Goal: Task Accomplishment & Management: Use online tool/utility

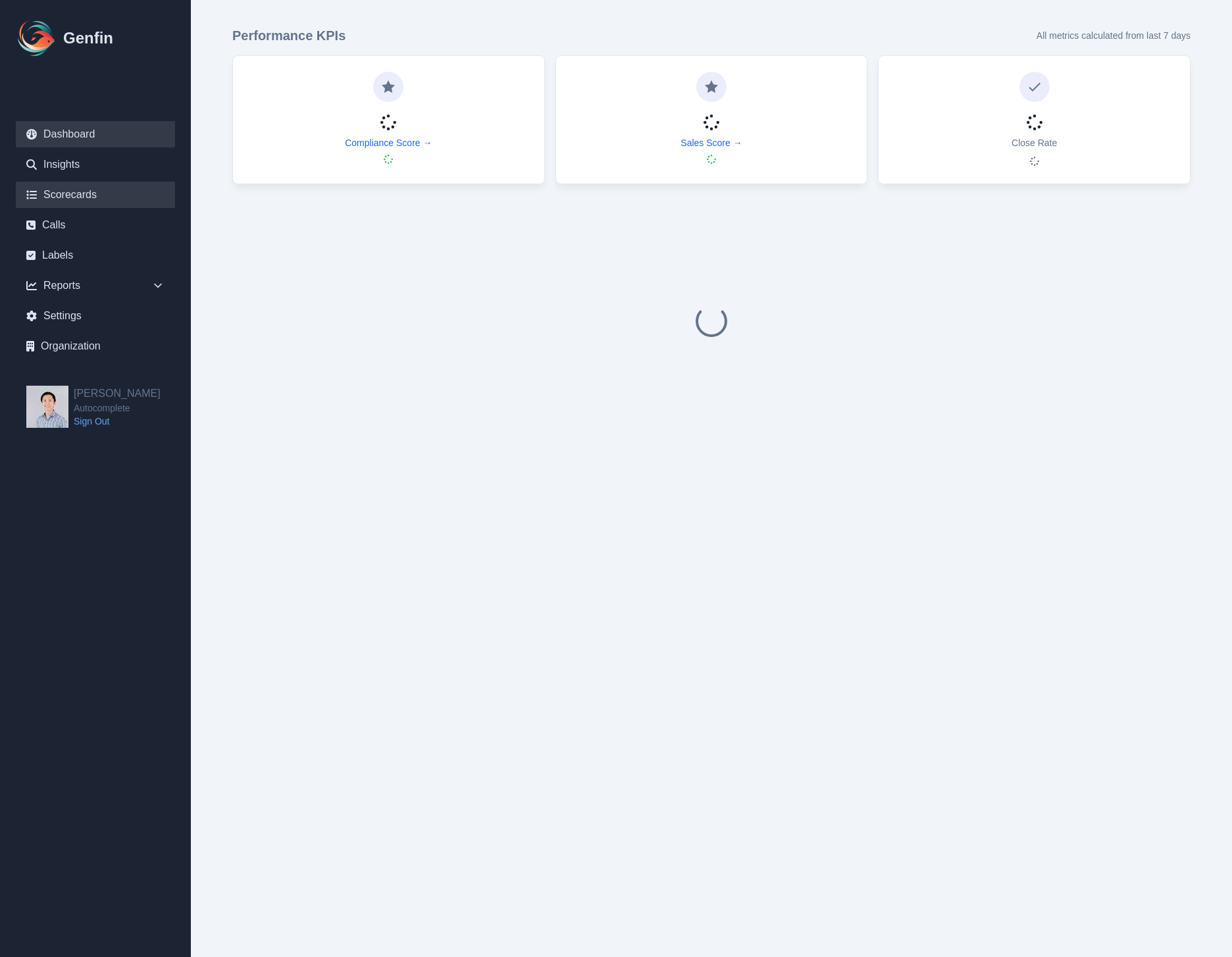
click at [87, 188] on link "Scorecards" at bounding box center [95, 195] width 159 height 27
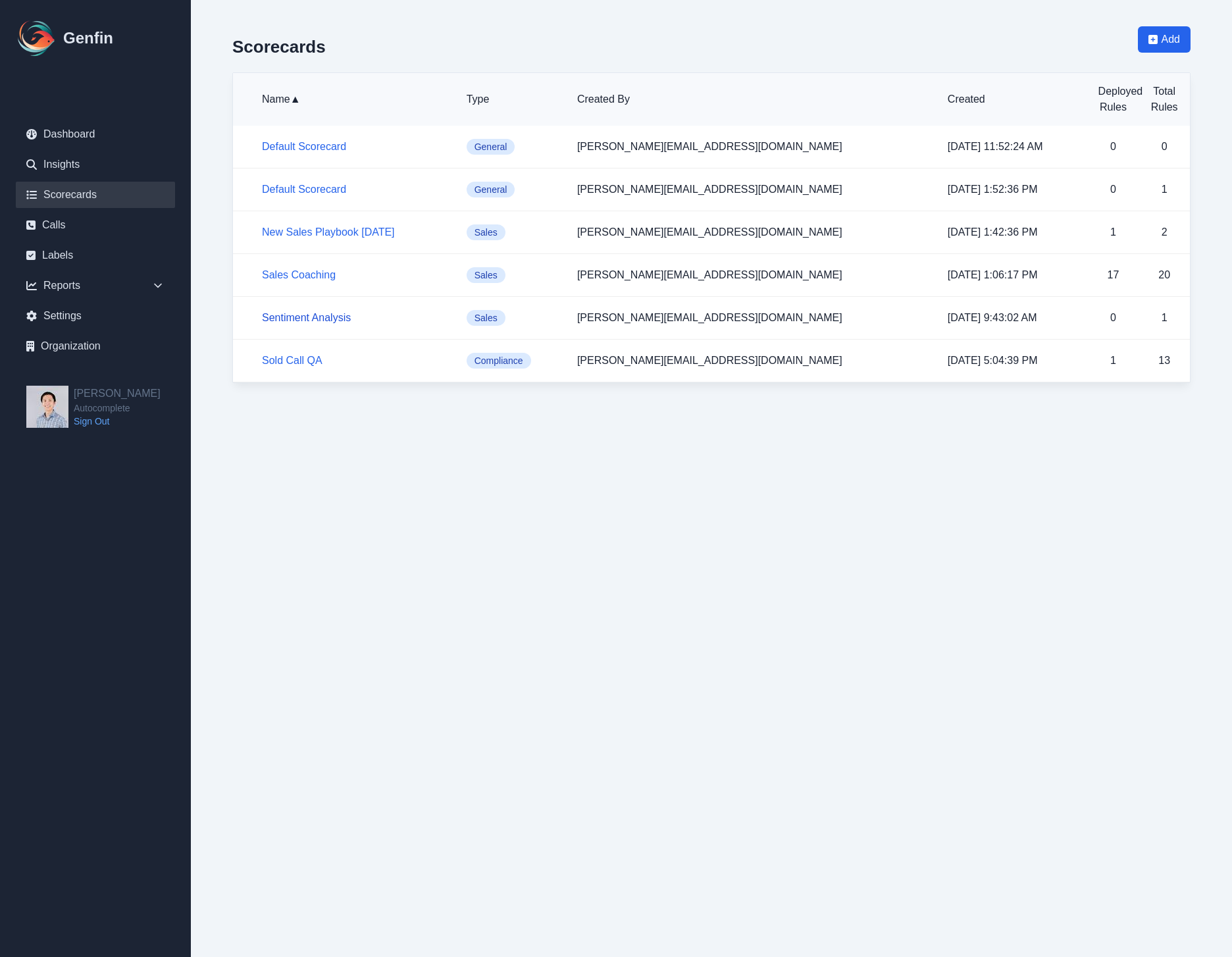
click at [314, 321] on link "Sentiment Analysis" at bounding box center [306, 317] width 89 height 11
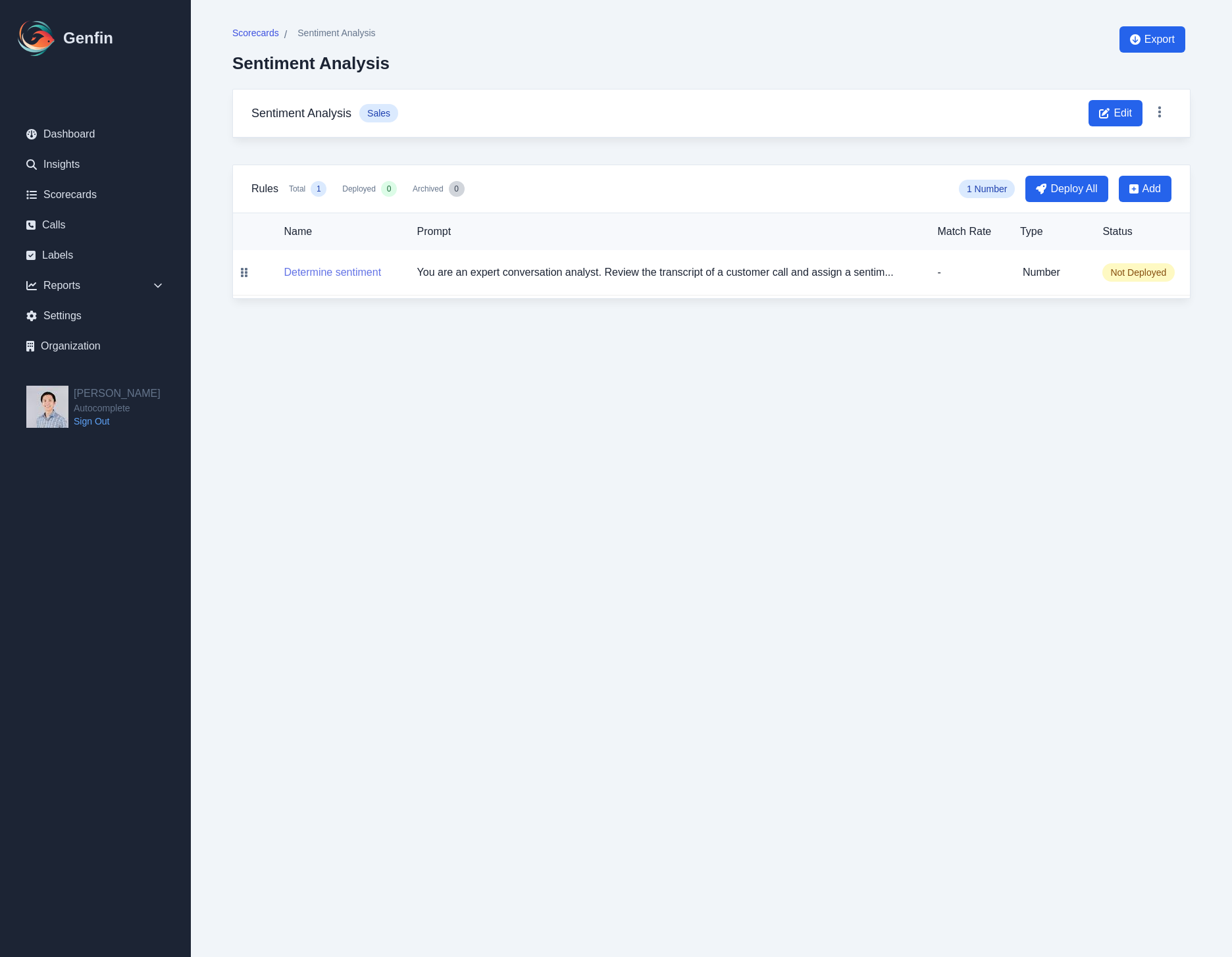
click at [314, 266] on button "Determine sentiment" at bounding box center [332, 272] width 97 height 16
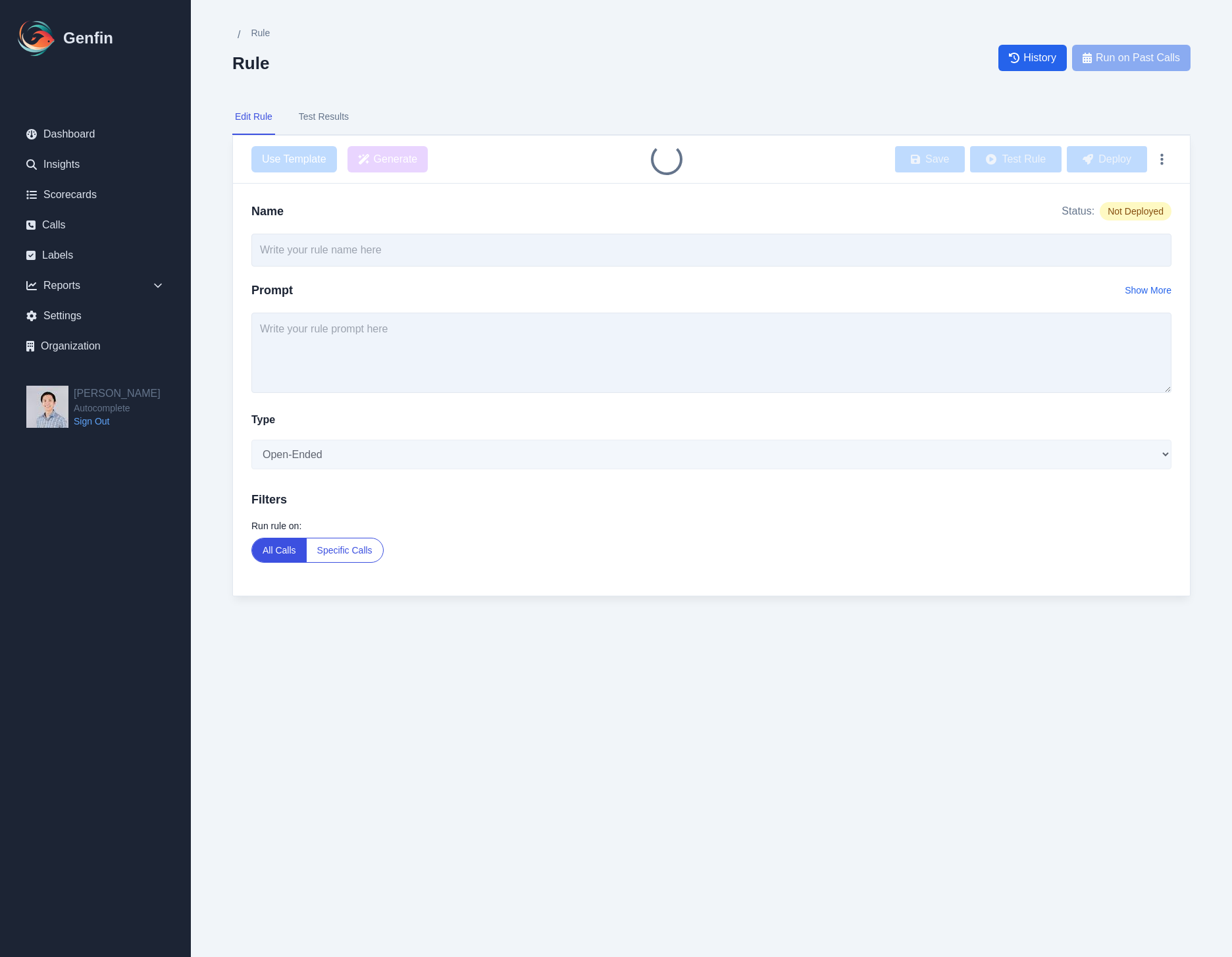
type input "Determine sentiment"
type textarea "Lor ips do sitame consectetura elitsed. Doeius tem incididunt ut l etdolore mag…"
select select "Number"
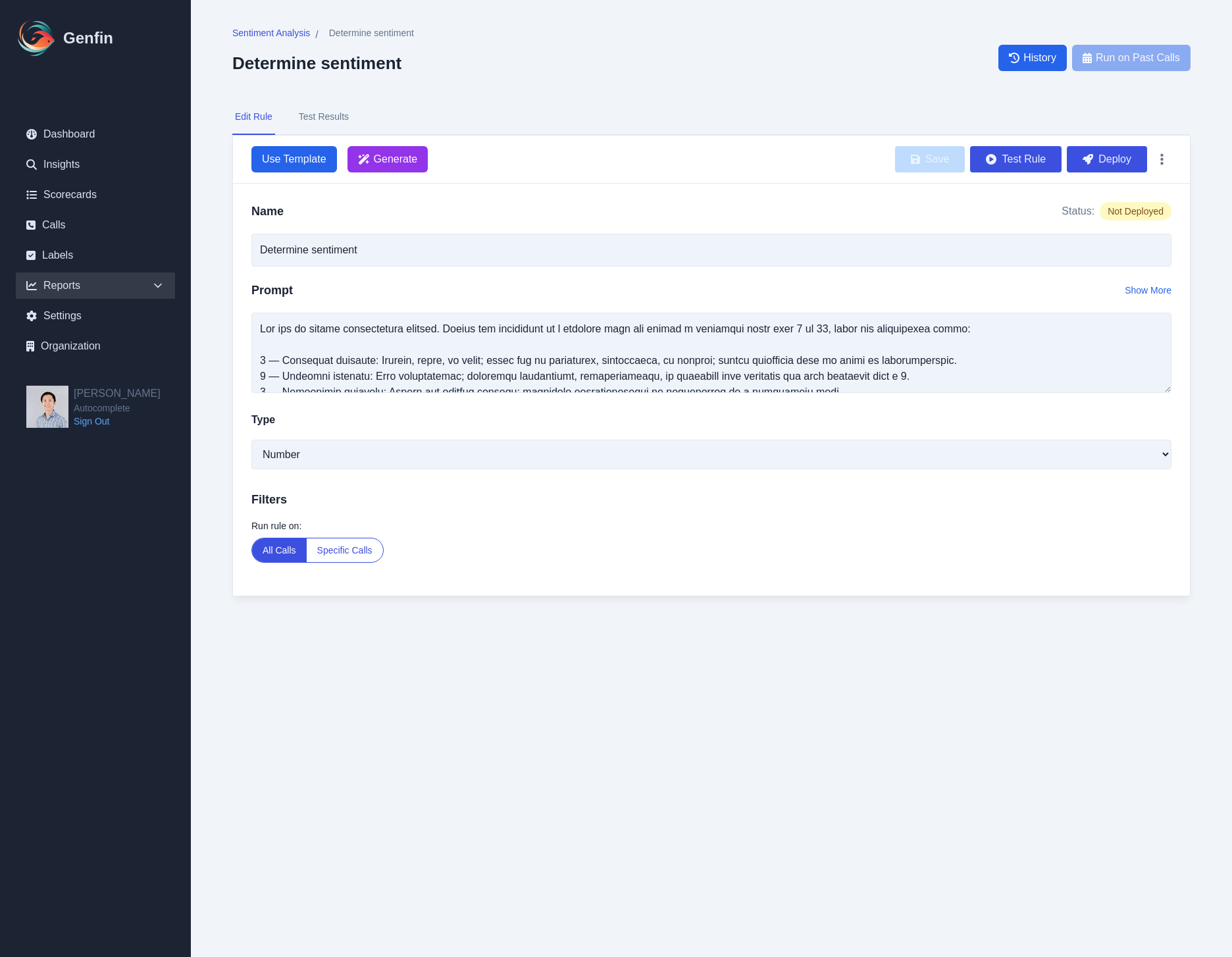
click at [142, 280] on div "Reports" at bounding box center [95, 286] width 159 height 27
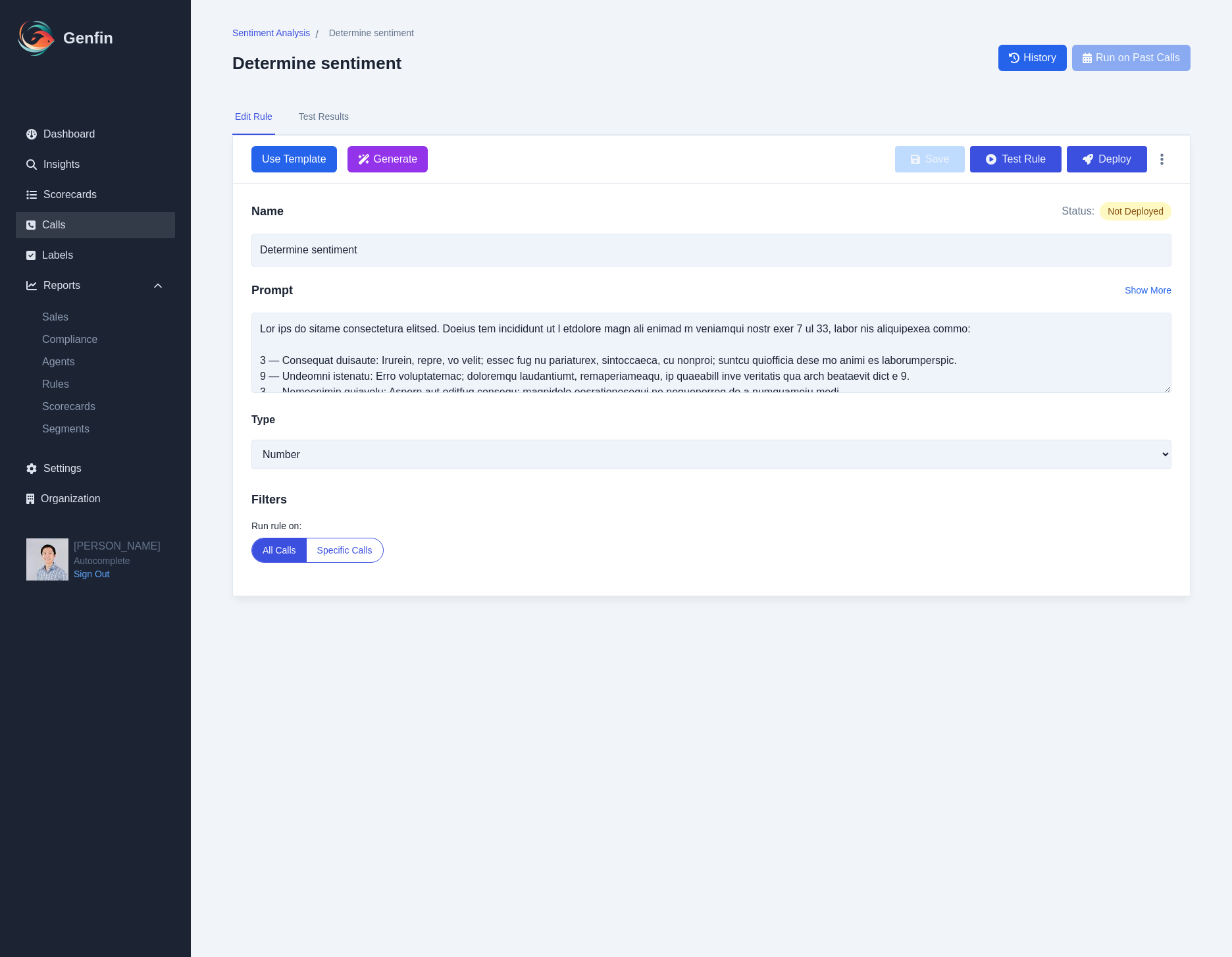
click at [64, 227] on link "Calls" at bounding box center [95, 225] width 159 height 27
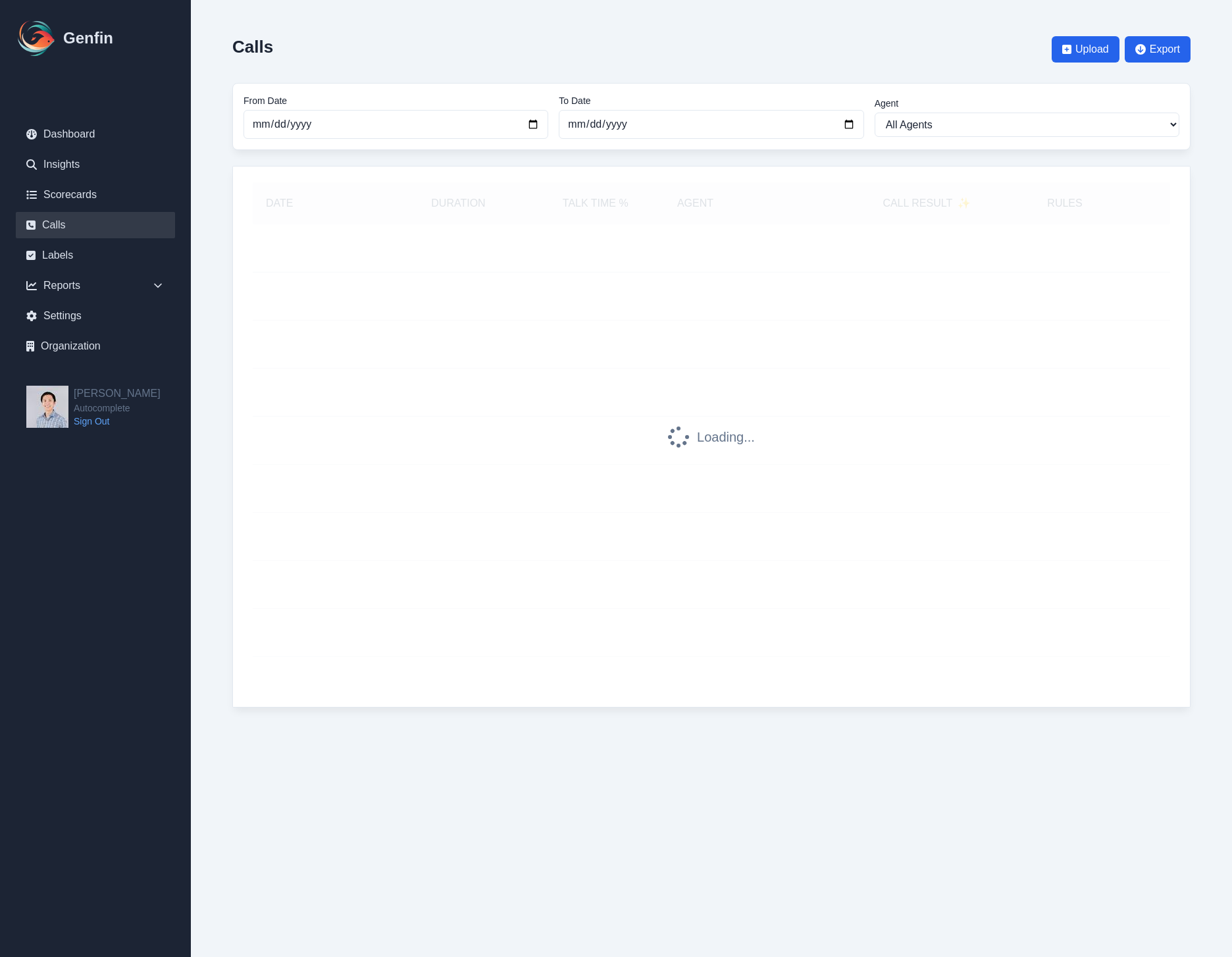
click at [276, 266] on div at bounding box center [266, 266] width 27 height 11
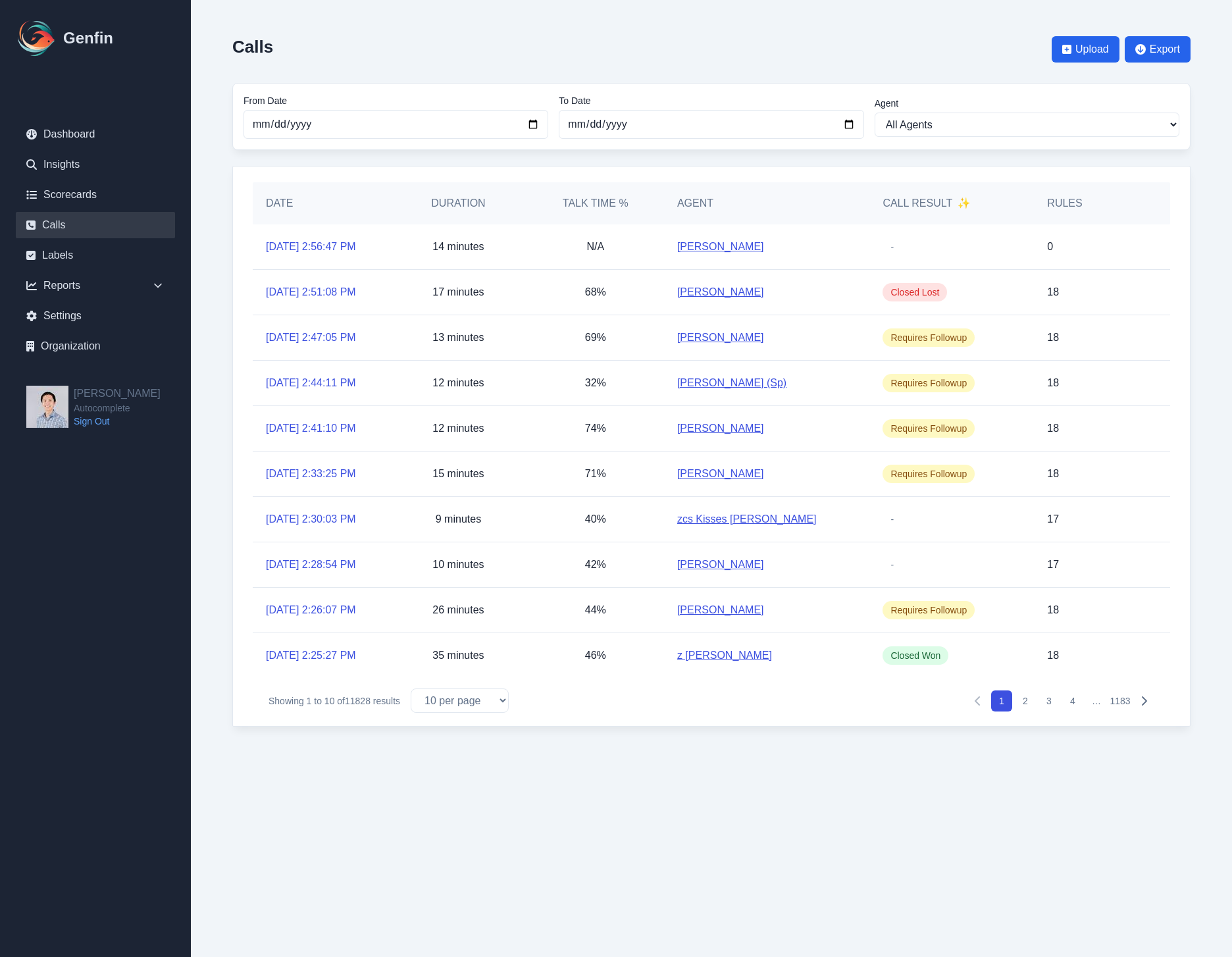
click at [702, 341] on link "[PERSON_NAME]" at bounding box center [720, 338] width 87 height 16
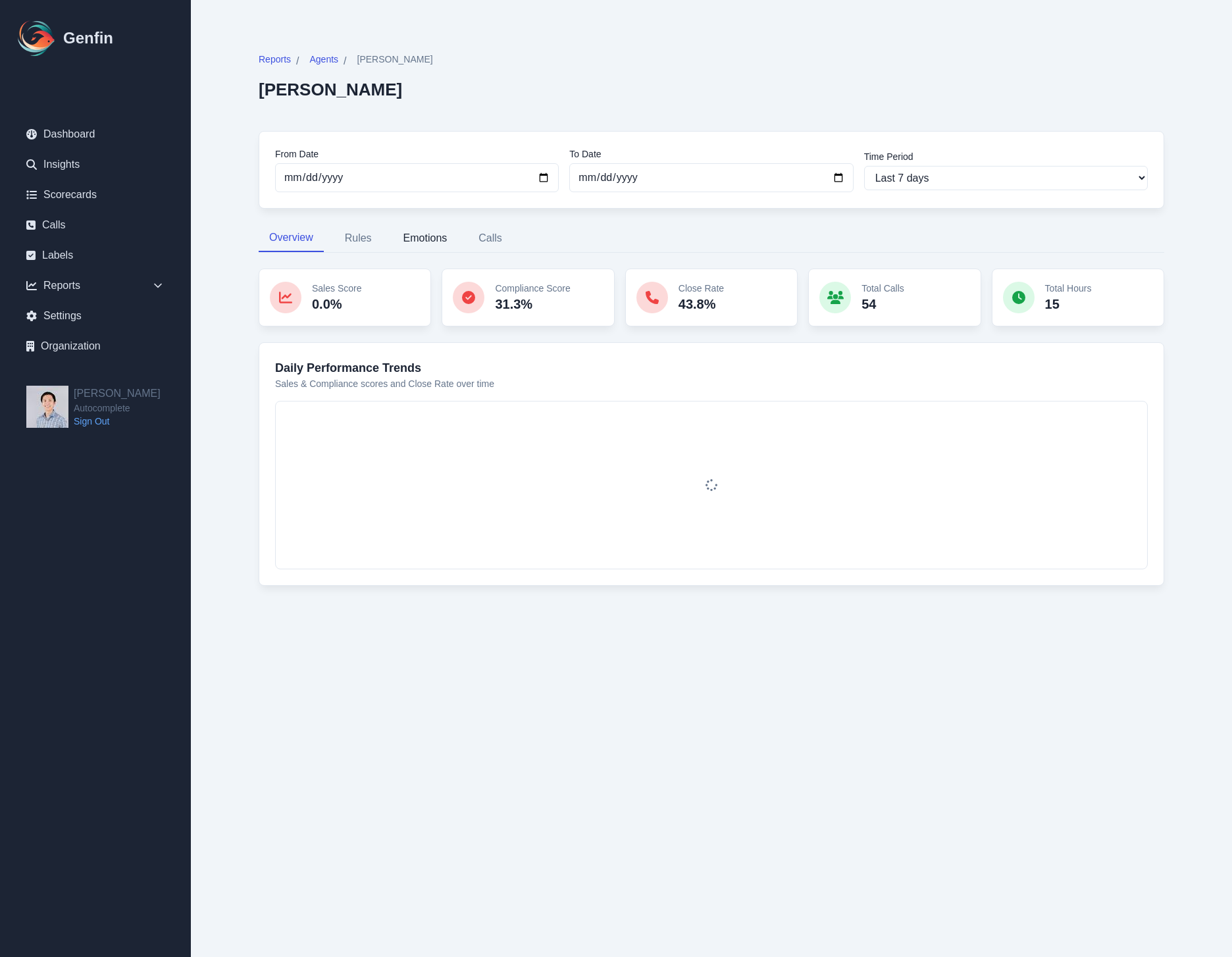
click at [430, 239] on button "Emotions" at bounding box center [425, 239] width 65 height 28
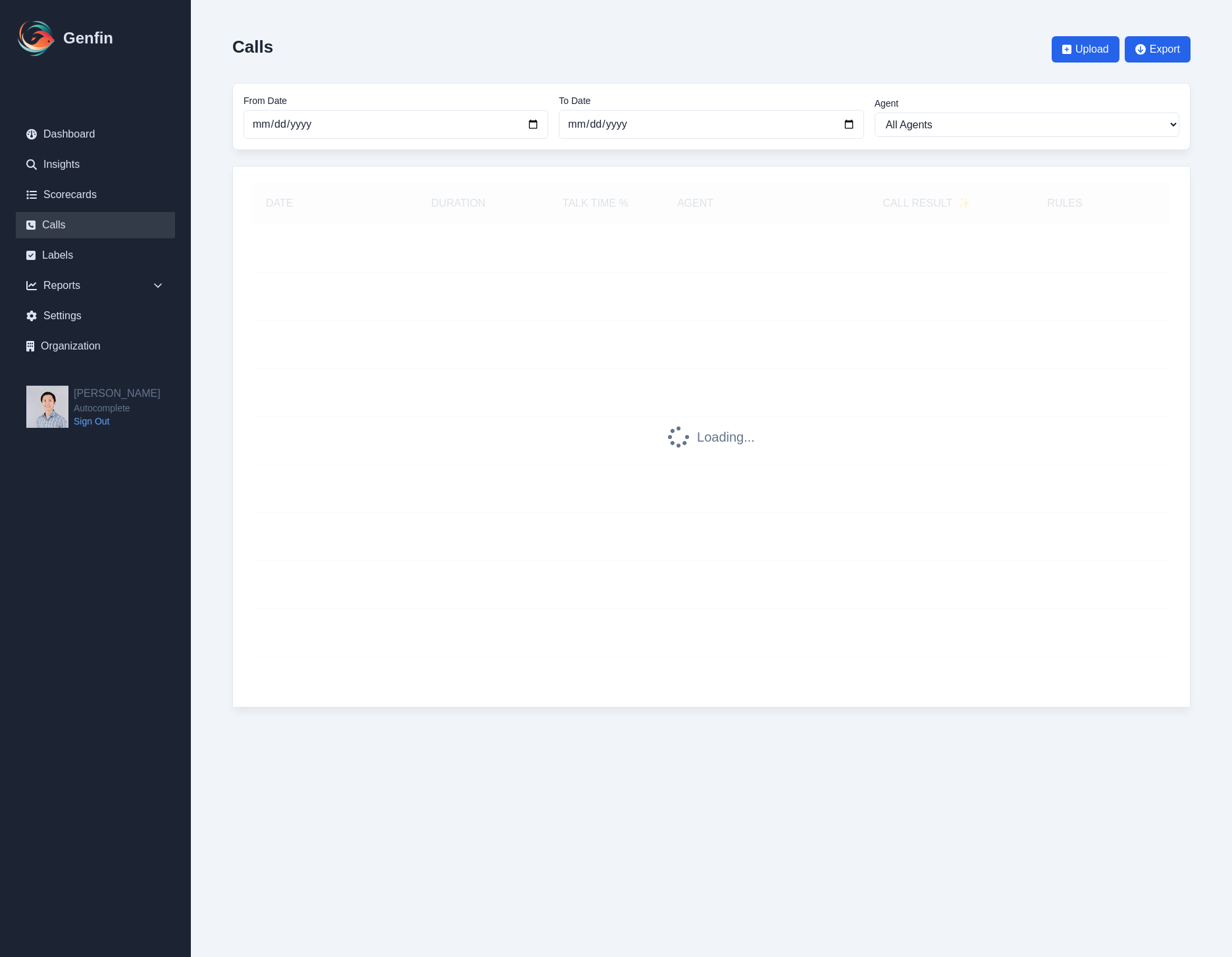
click at [907, 288] on div at bounding box center [914, 291] width 63 height 11
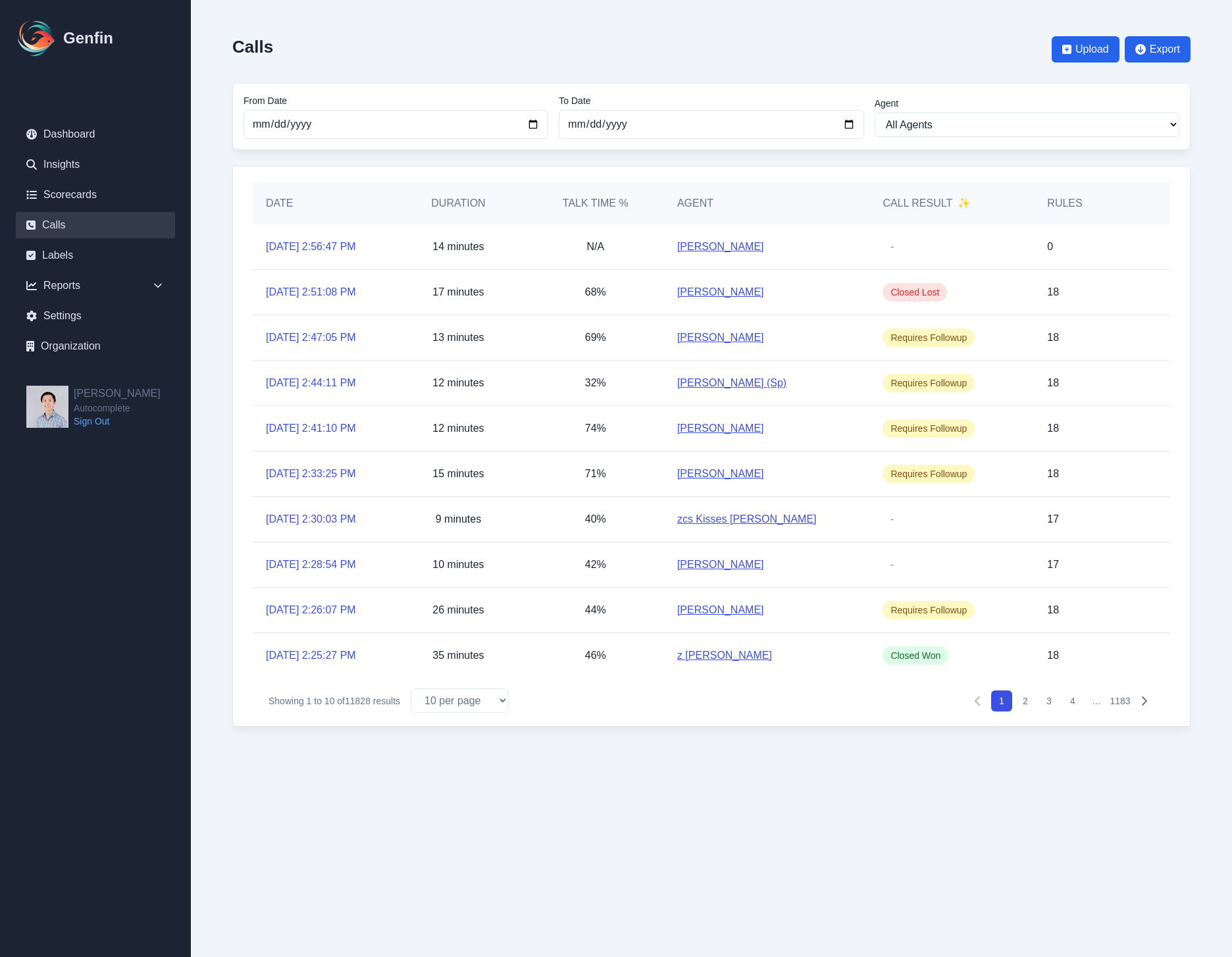
click at [1141, 704] on icon "Pagination" at bounding box center [1144, 701] width 11 height 11
click at [1139, 706] on button "Next" at bounding box center [1144, 701] width 21 height 21
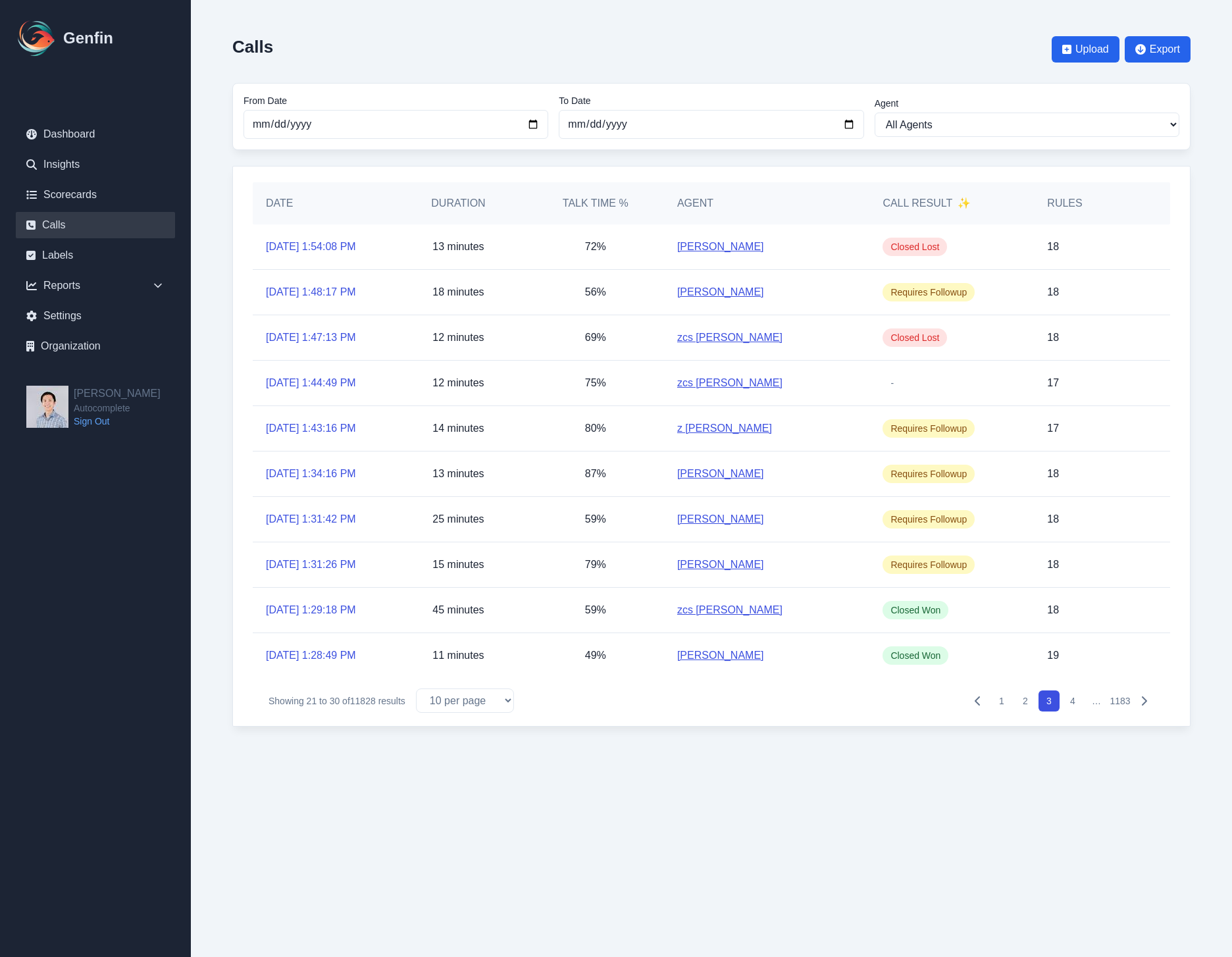
click at [1152, 701] on button "Next" at bounding box center [1144, 701] width 21 height 21
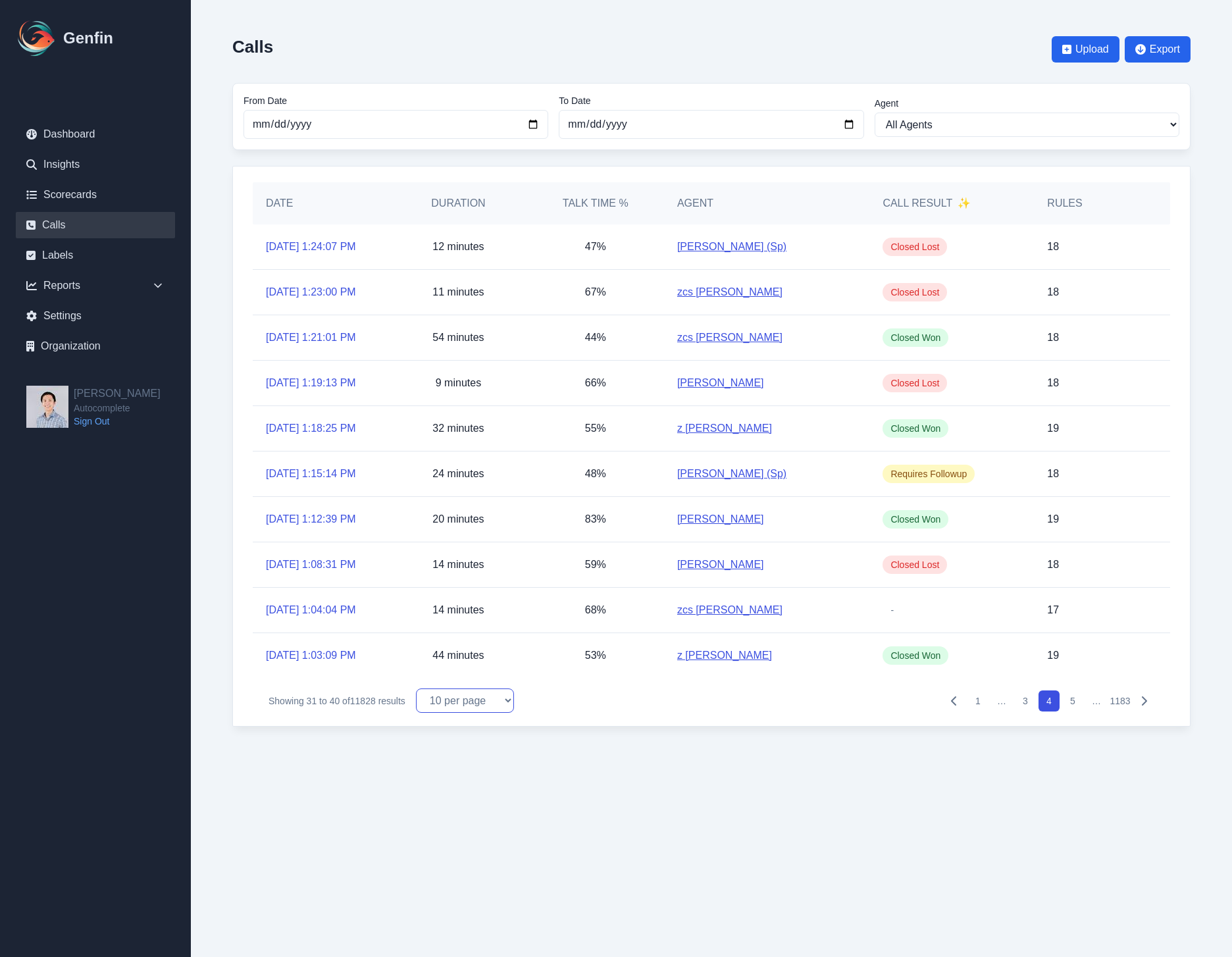
click at [484, 701] on select "10 per page 25 per page 50 per page 100 per page" at bounding box center [465, 701] width 98 height 25
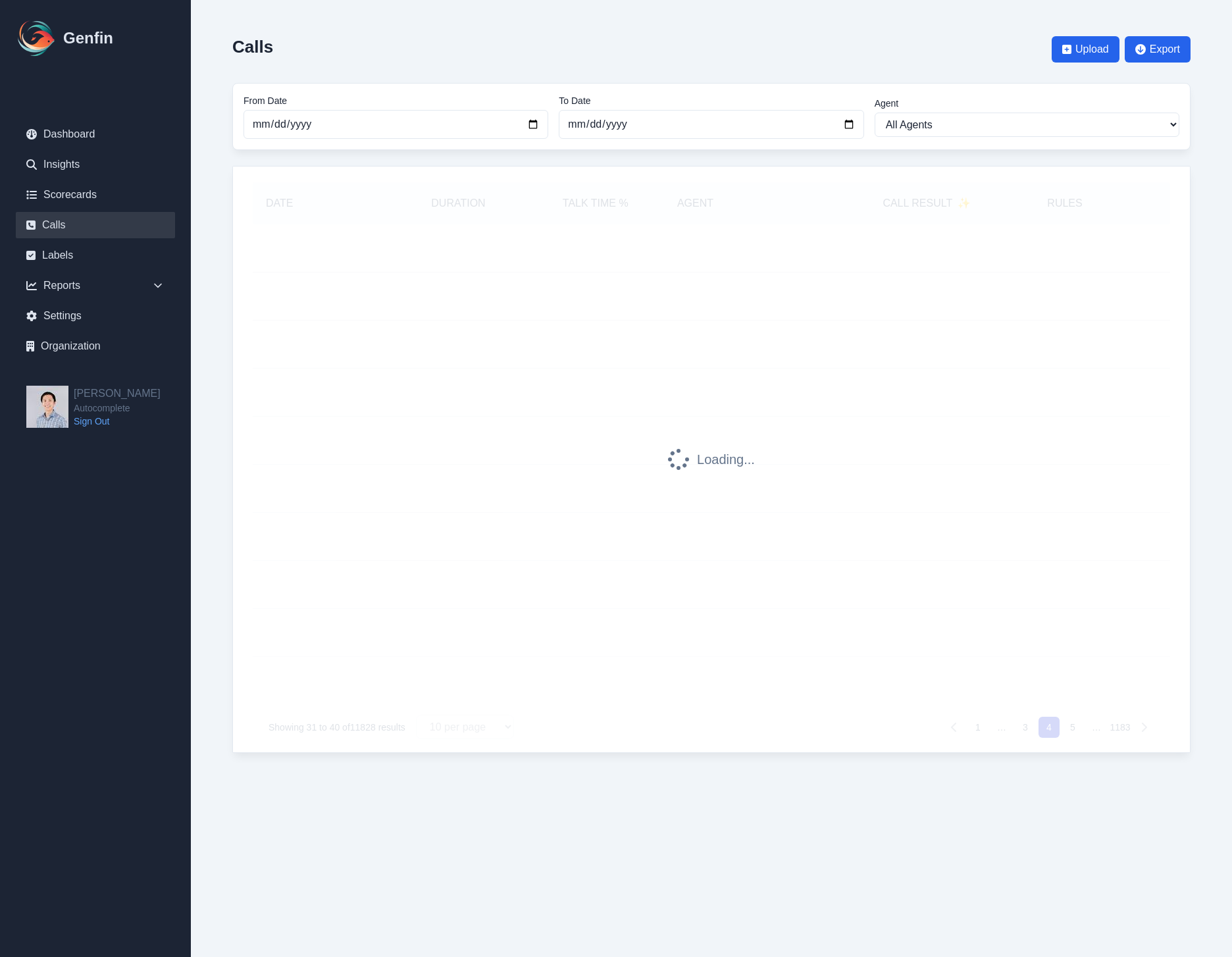
select select "100"
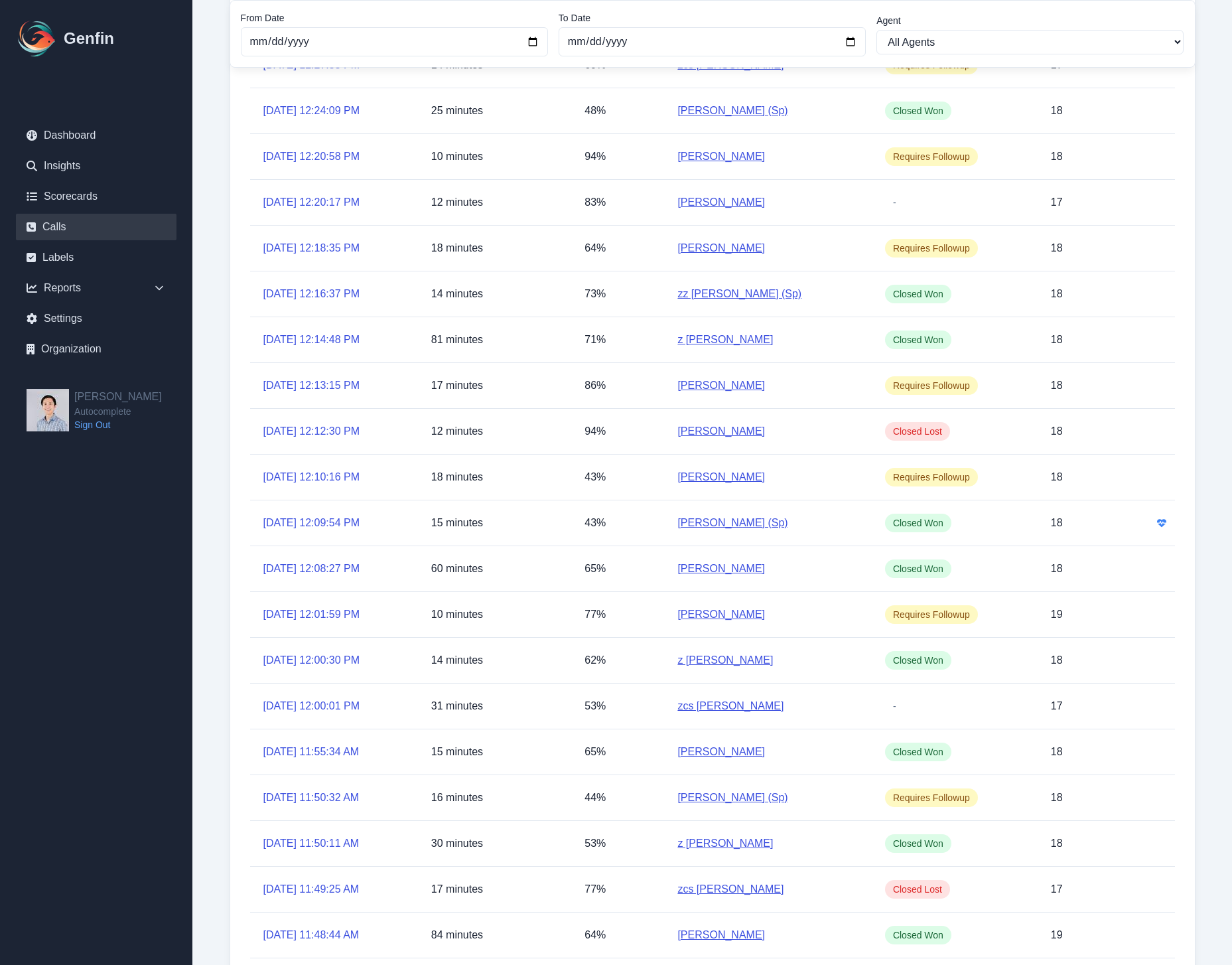
scroll to position [2574, 0]
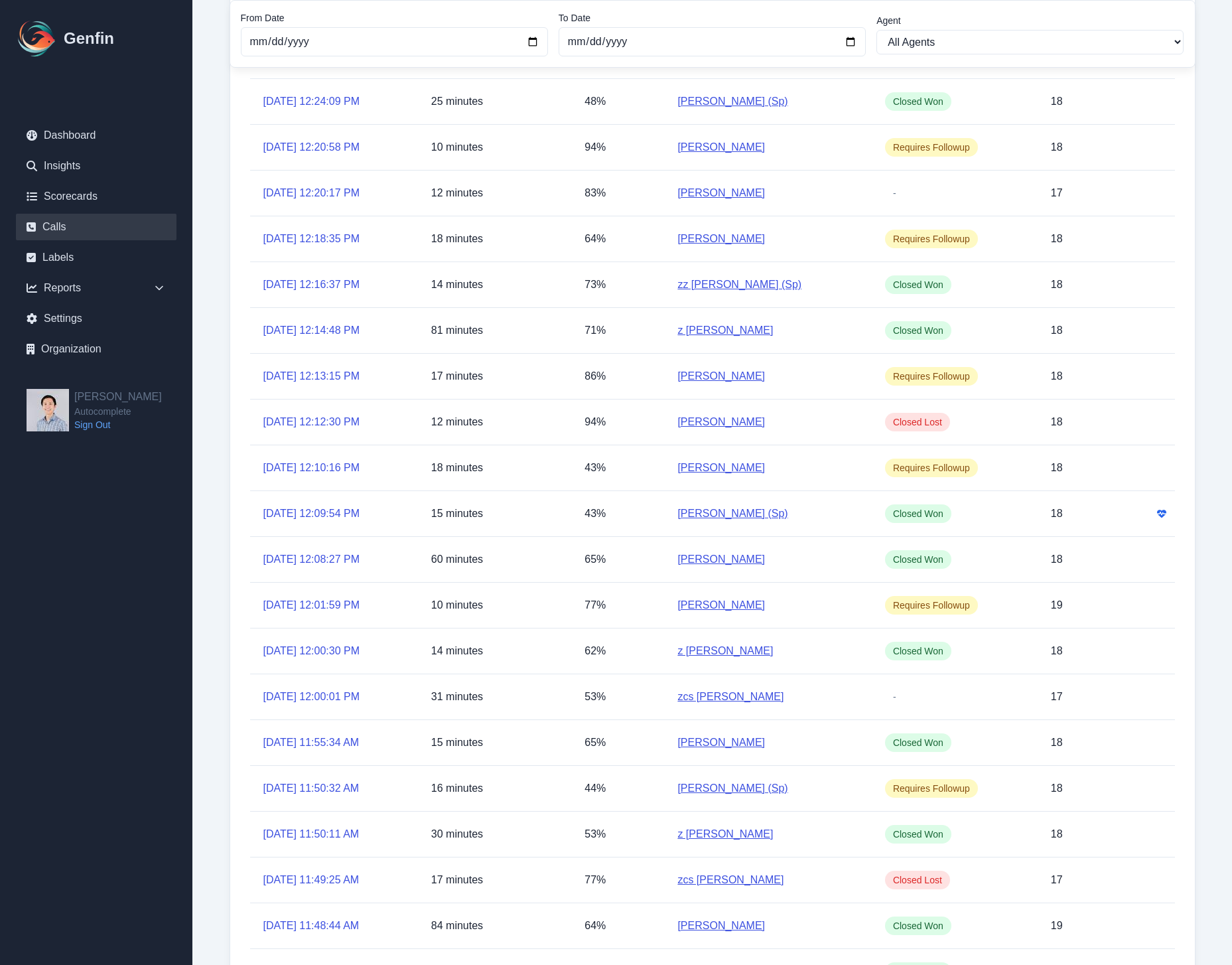
click at [1164, 519] on icon "Has emotion analysis" at bounding box center [1162, 514] width 9 height 9
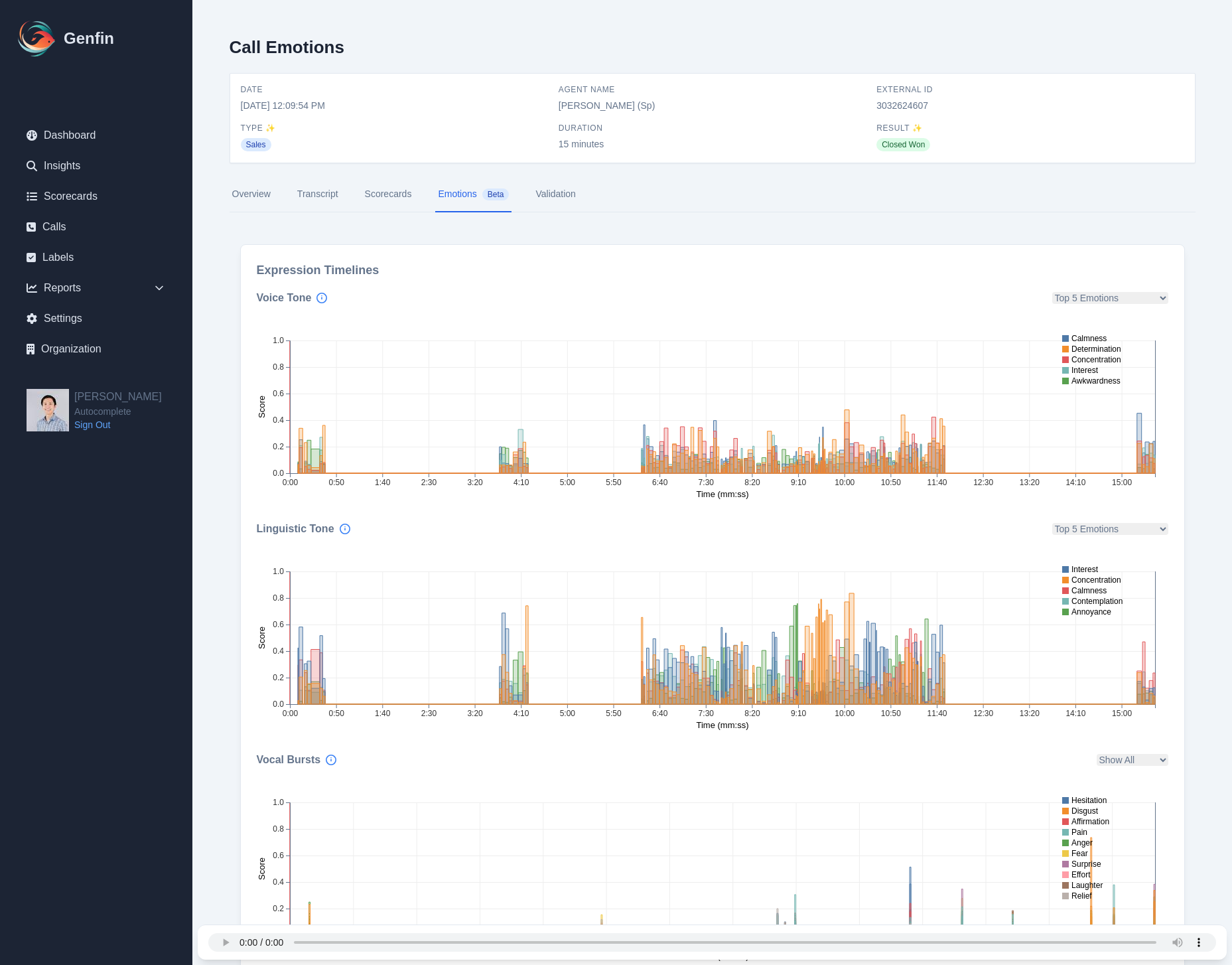
click at [563, 192] on link "Validation" at bounding box center [556, 194] width 45 height 36
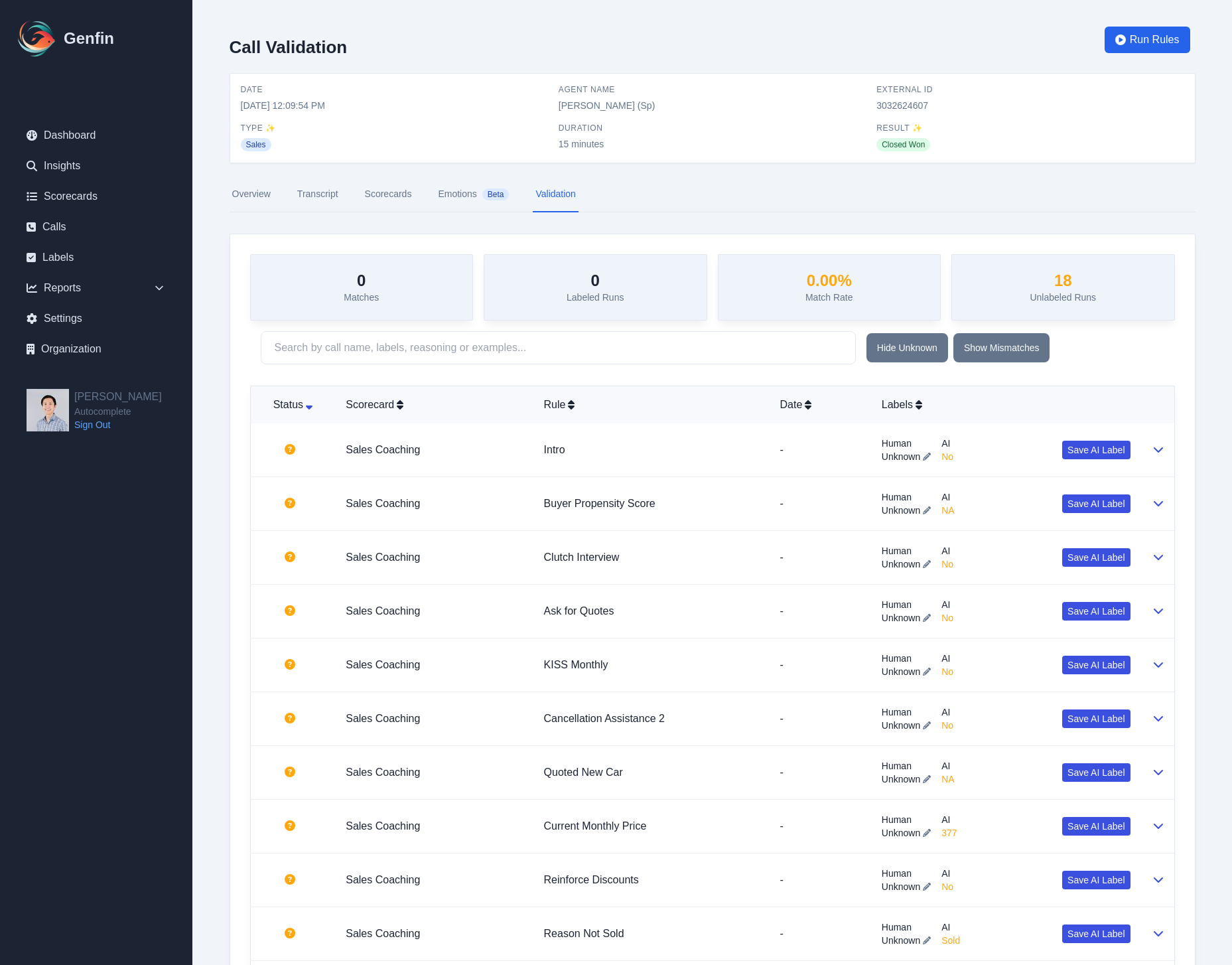
click at [397, 195] on link "Scorecards" at bounding box center [388, 194] width 52 height 36
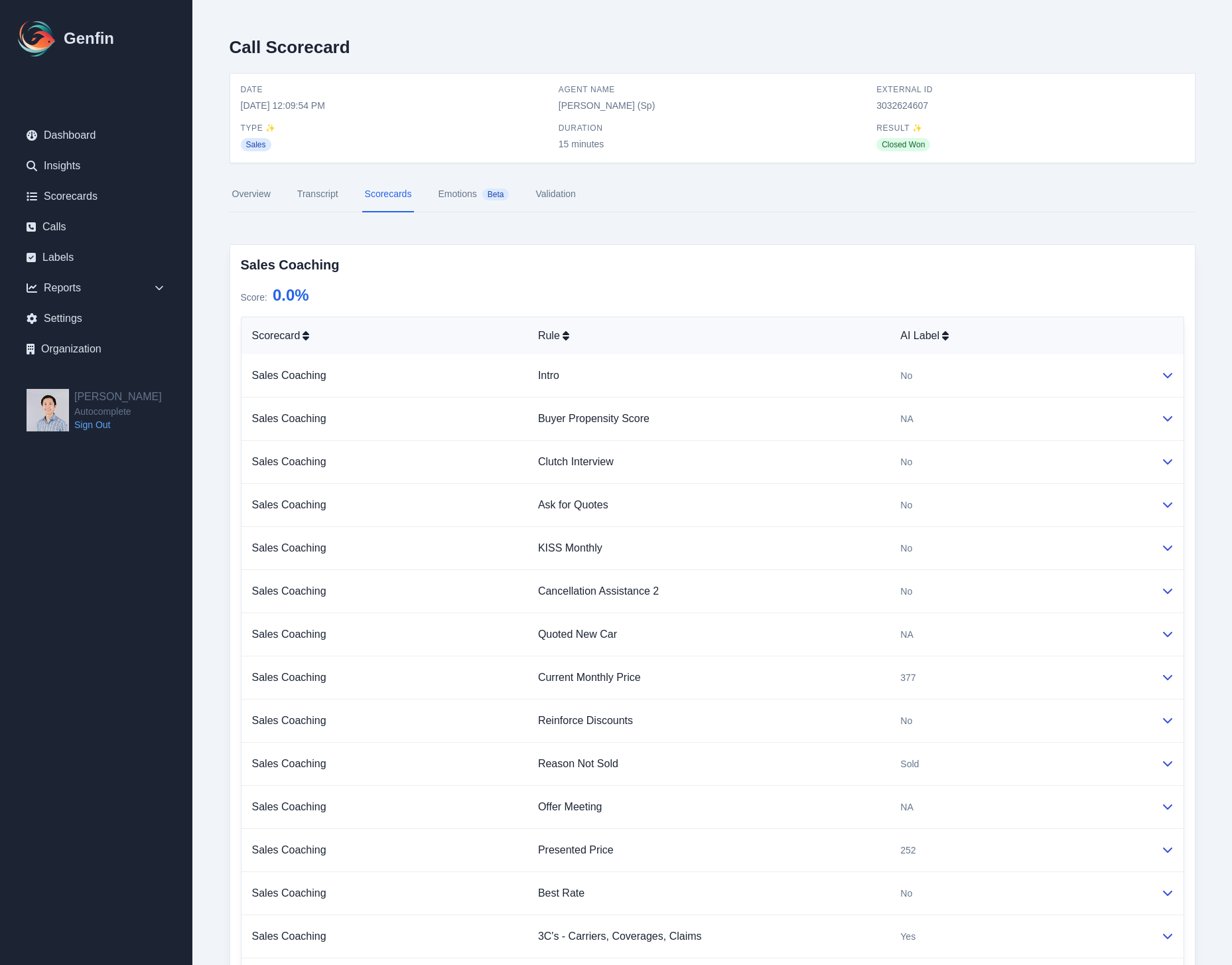
click at [309, 189] on link "Transcript" at bounding box center [318, 194] width 47 height 36
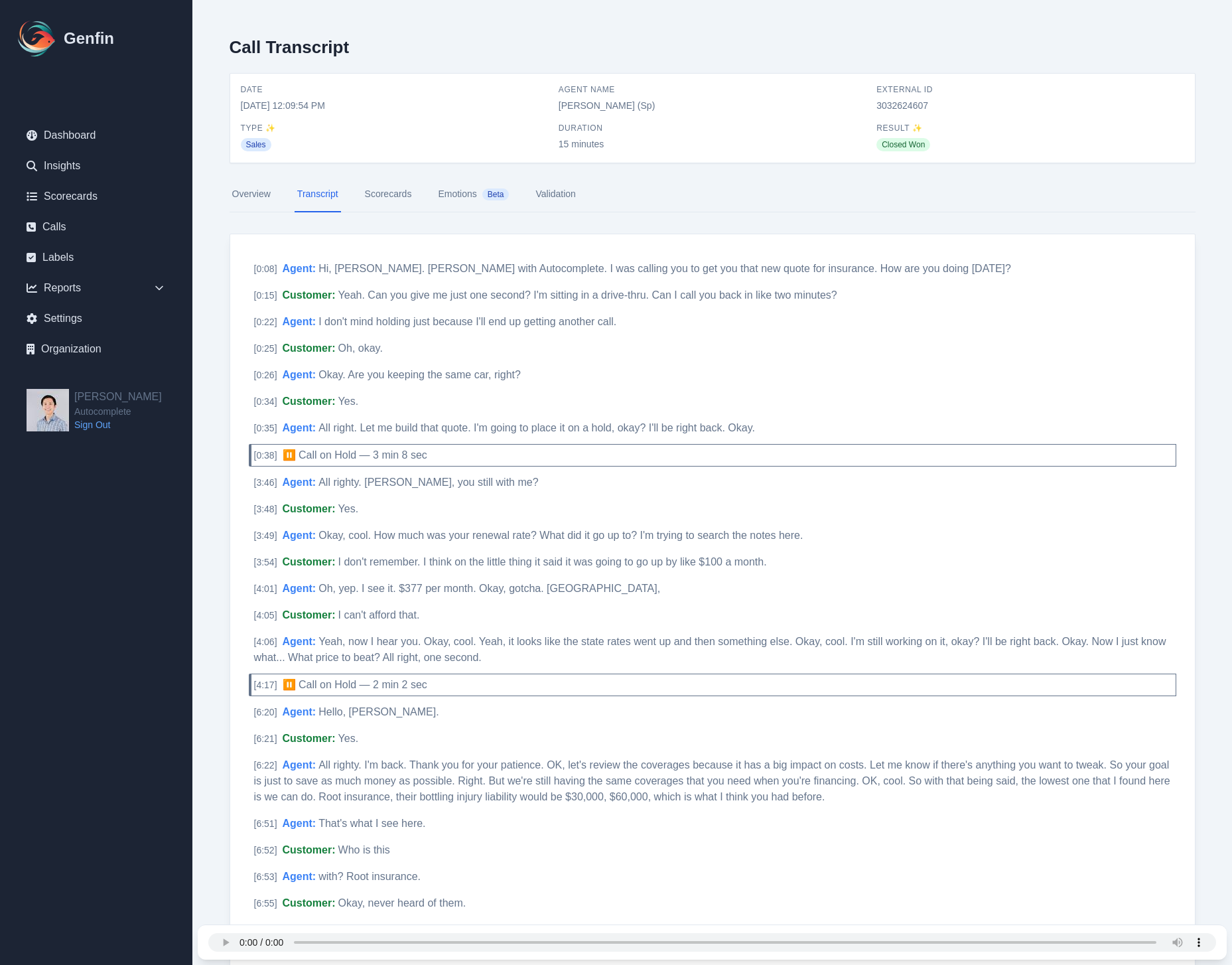
click at [258, 193] on link "Overview" at bounding box center [252, 194] width 44 height 36
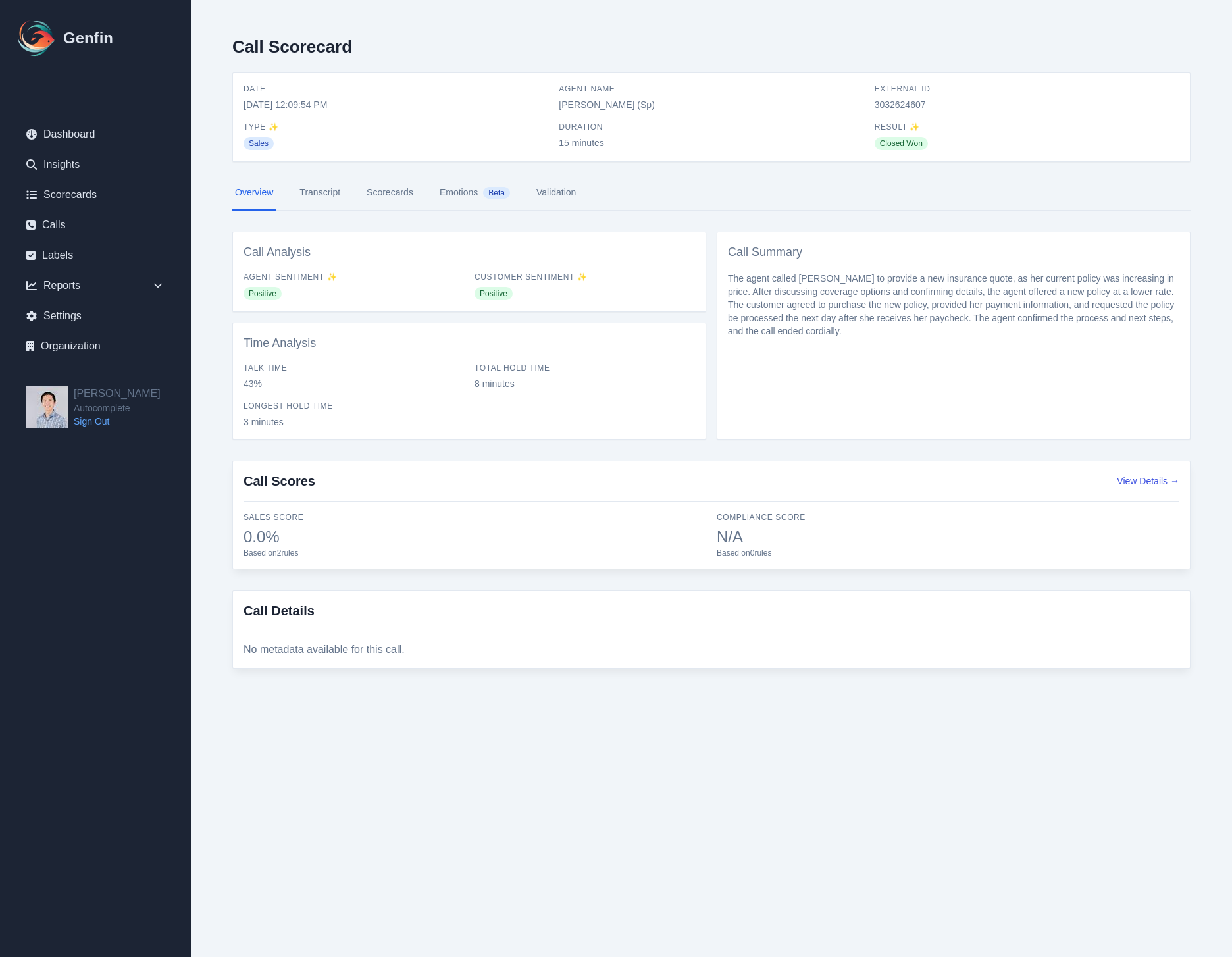
click at [458, 197] on link "Emotions Beta" at bounding box center [475, 193] width 76 height 36
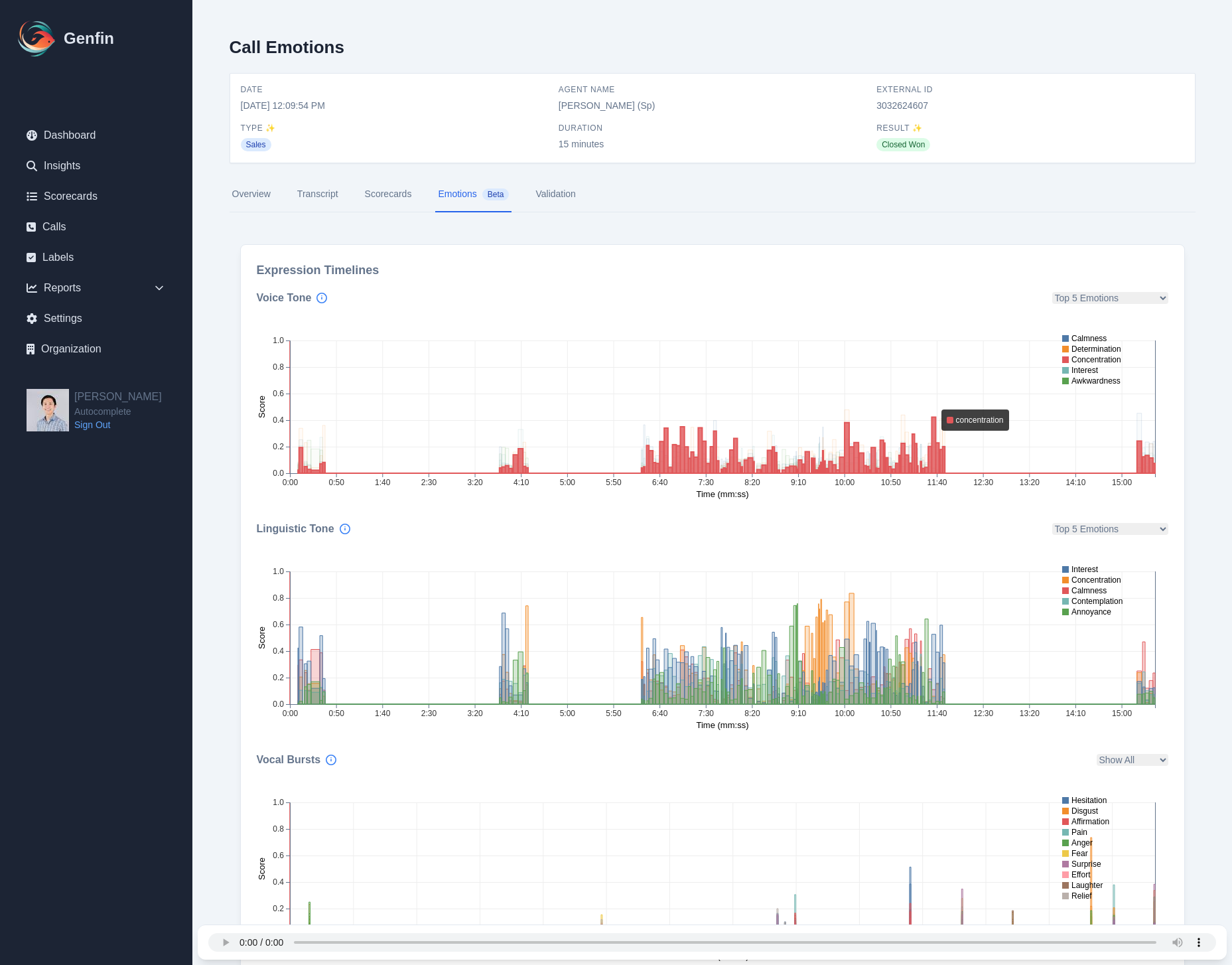
click at [933, 428] on icon at bounding box center [726, 445] width 857 height 56
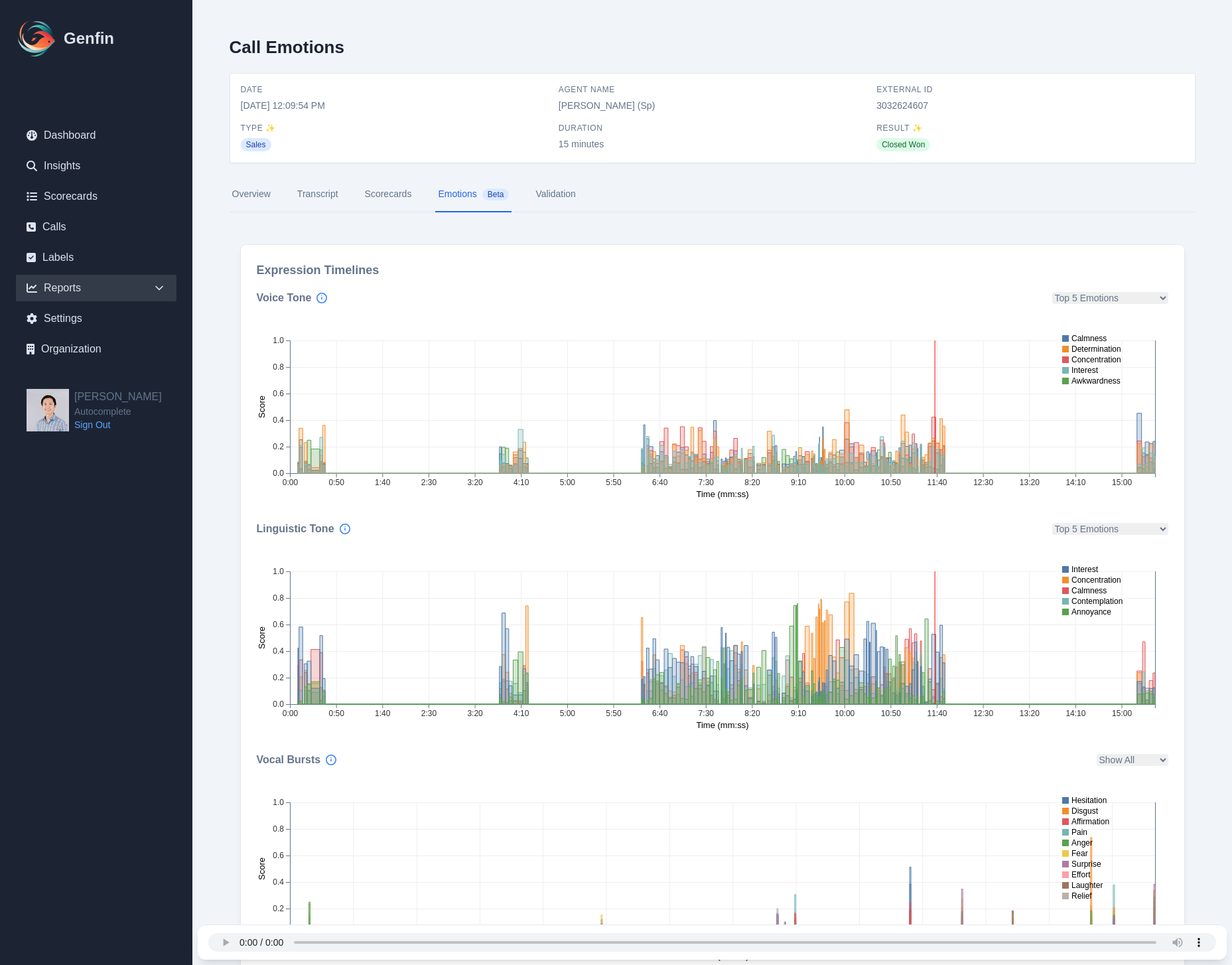
click at [158, 295] on div "Reports" at bounding box center [96, 288] width 160 height 27
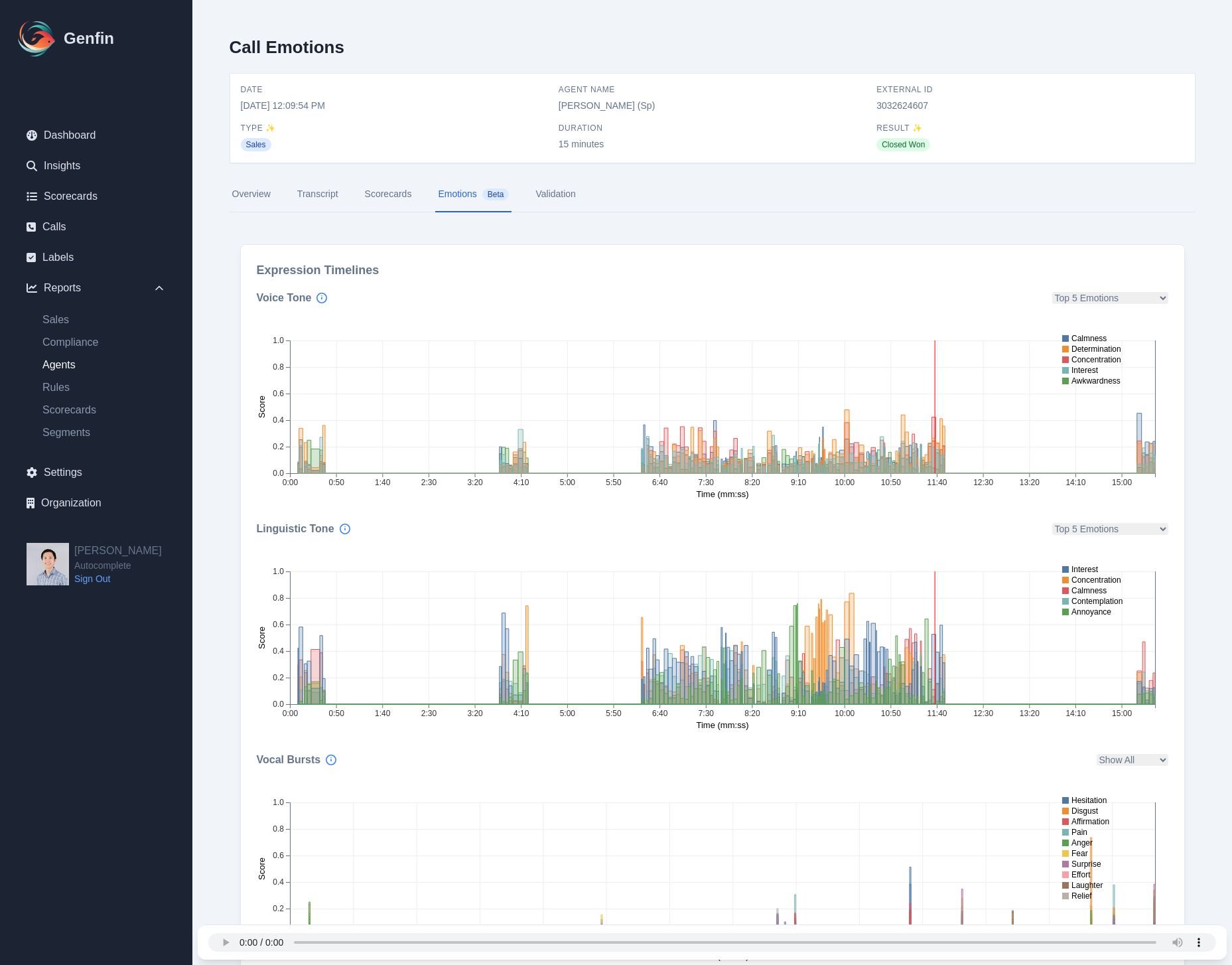
click at [55, 364] on link "Agents" at bounding box center [104, 365] width 145 height 16
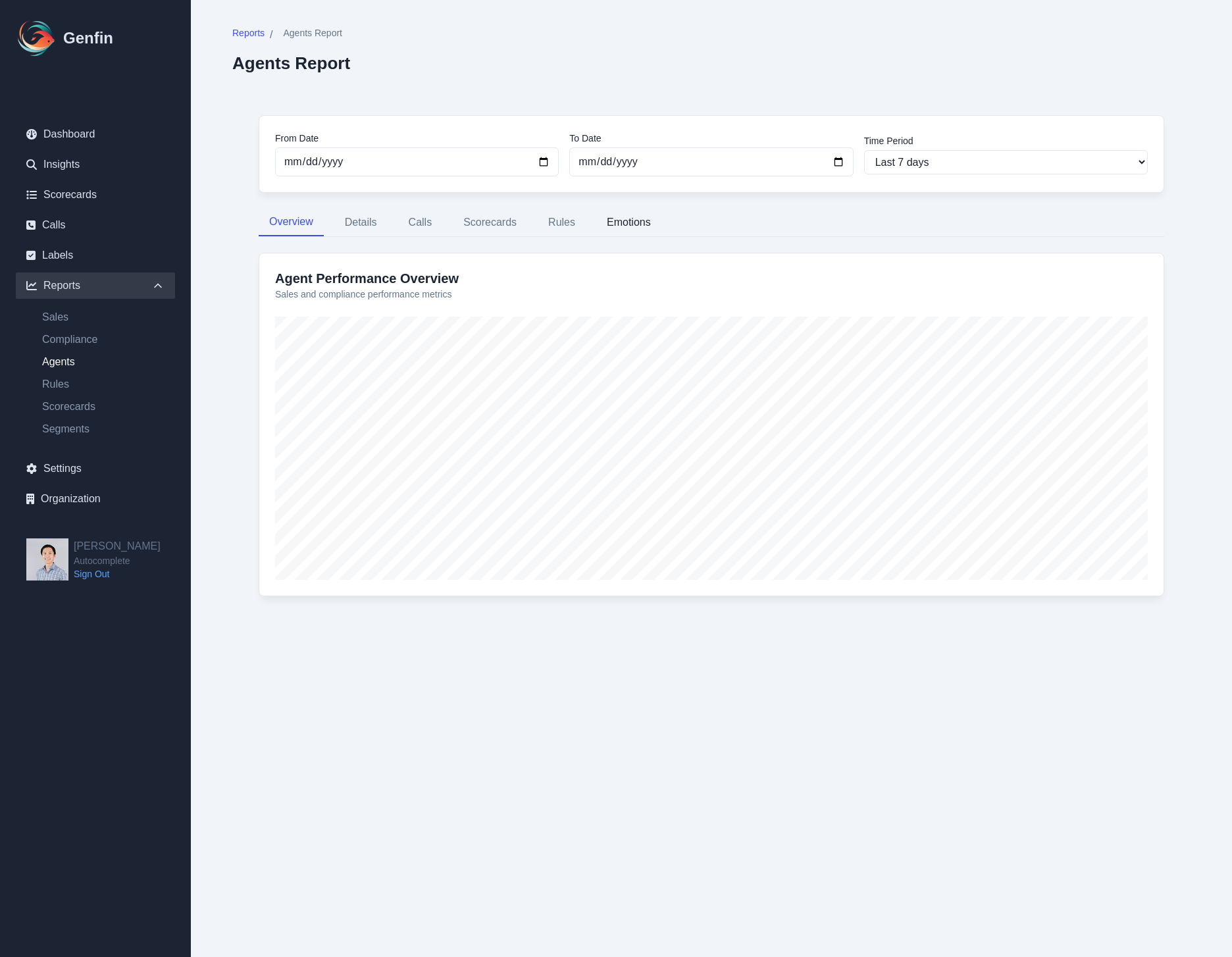
click at [638, 217] on button "Emotions" at bounding box center [629, 223] width 65 height 28
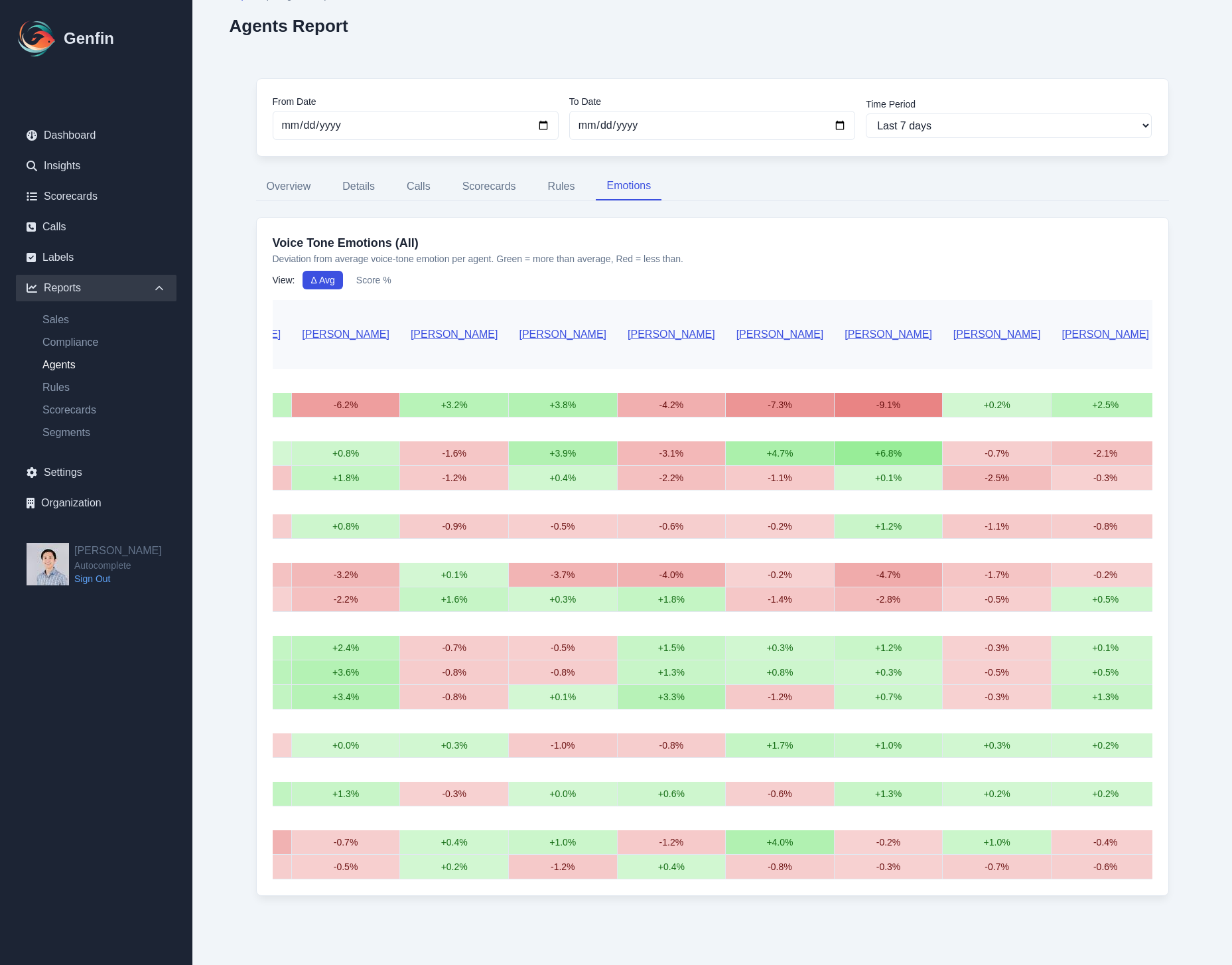
scroll to position [0, 237]
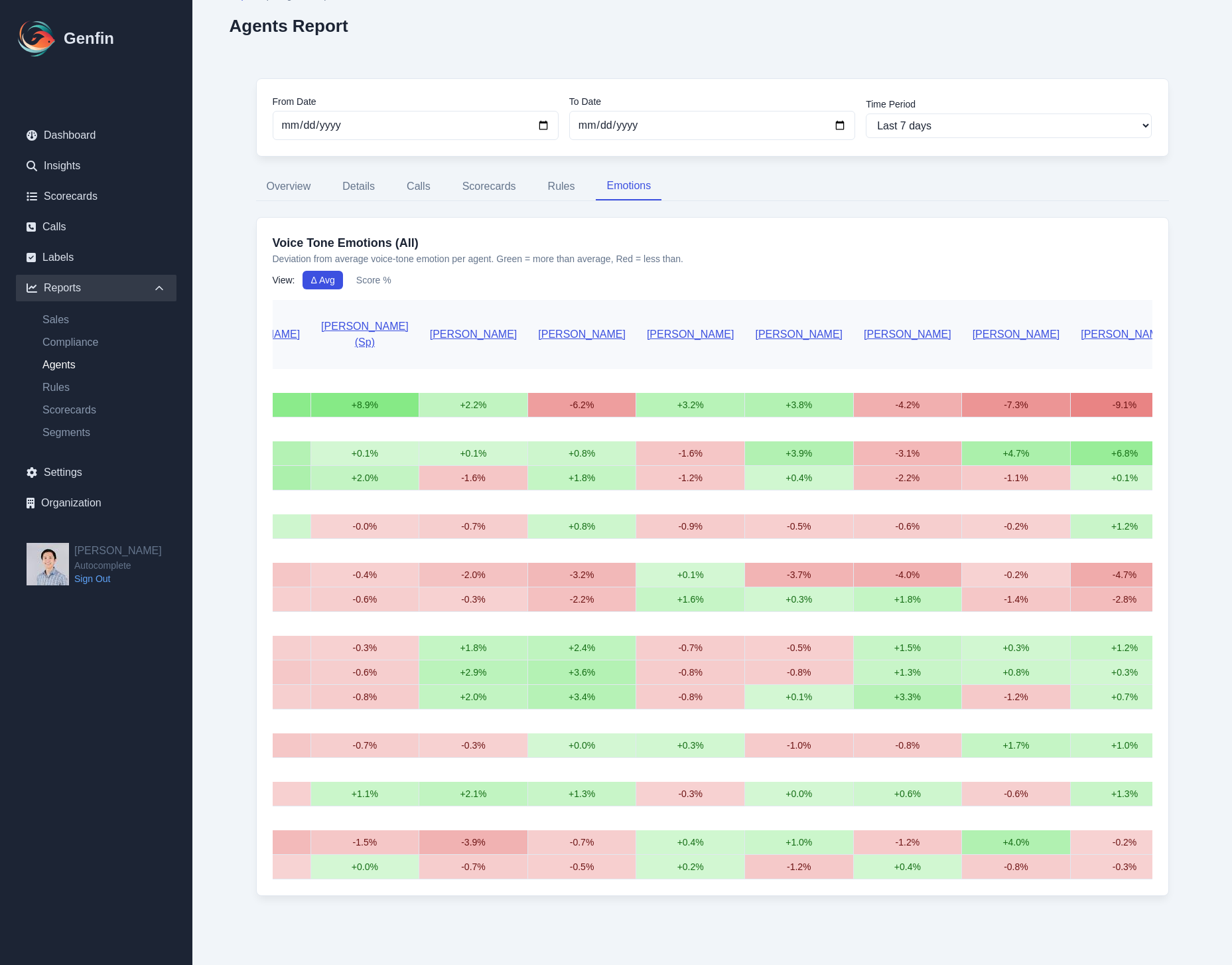
click at [528, 639] on td "+2.4%" at bounding box center [582, 648] width 109 height 25
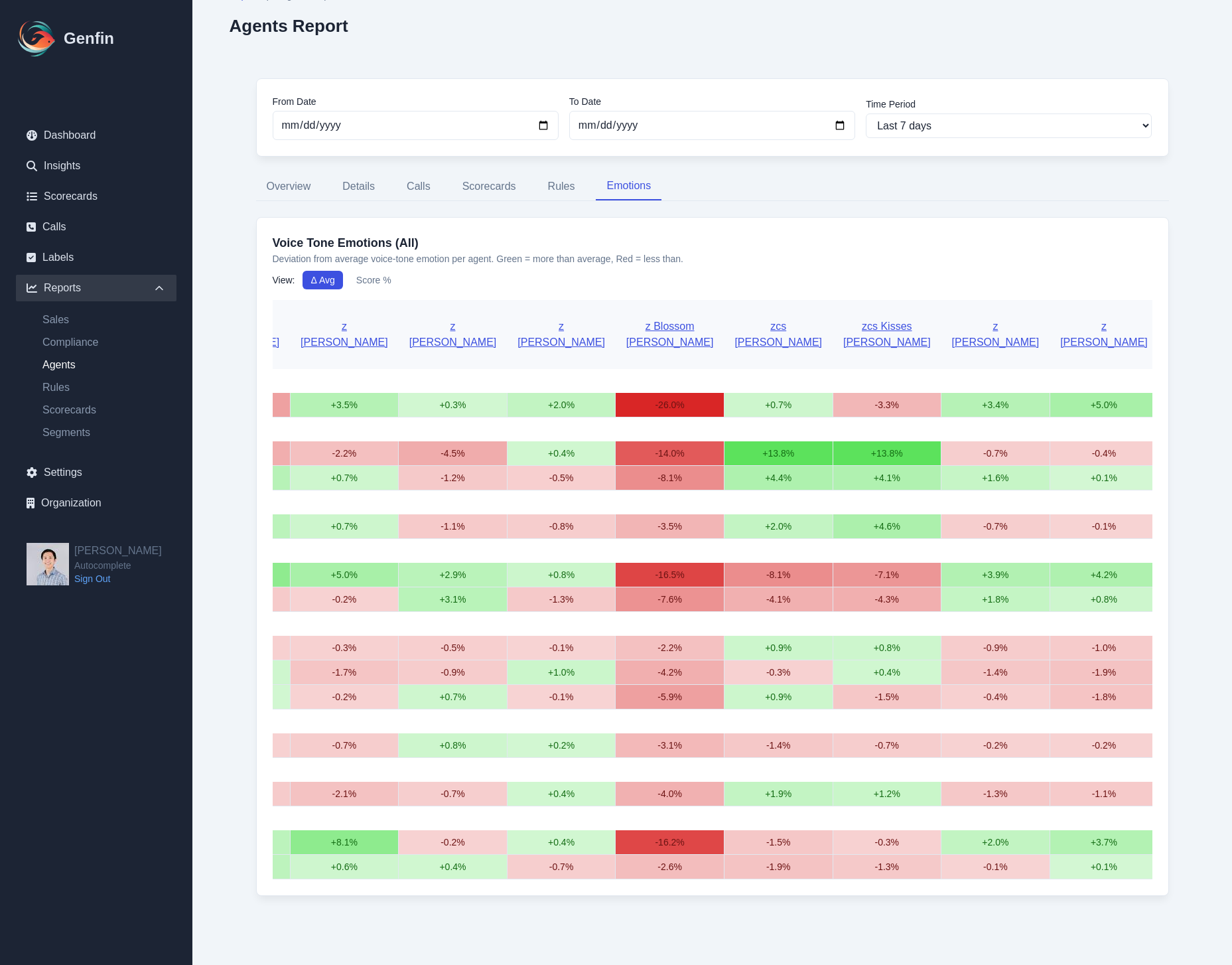
scroll to position [0, 0]
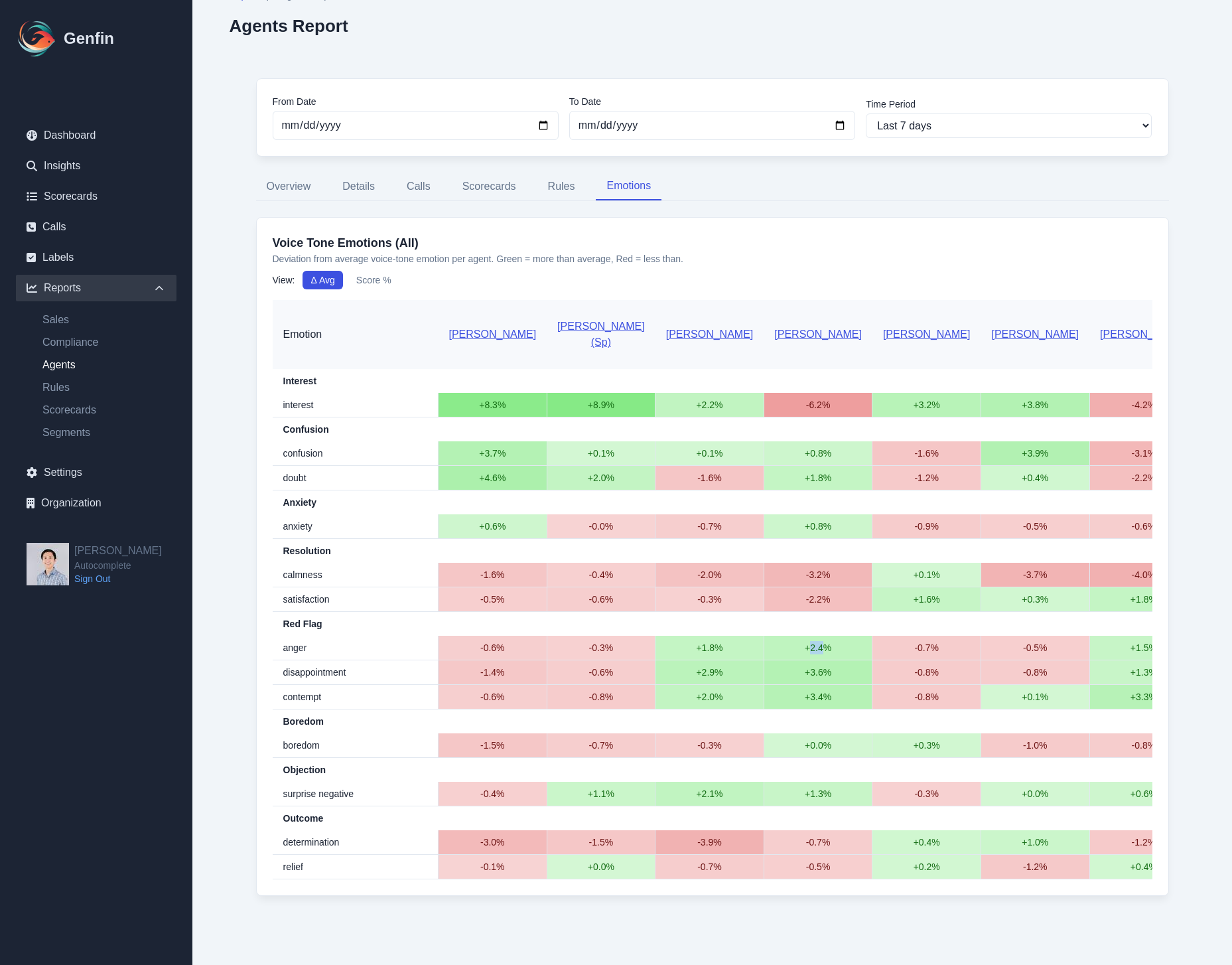
click at [774, 329] on link "Ben Britt" at bounding box center [818, 334] width 88 height 11
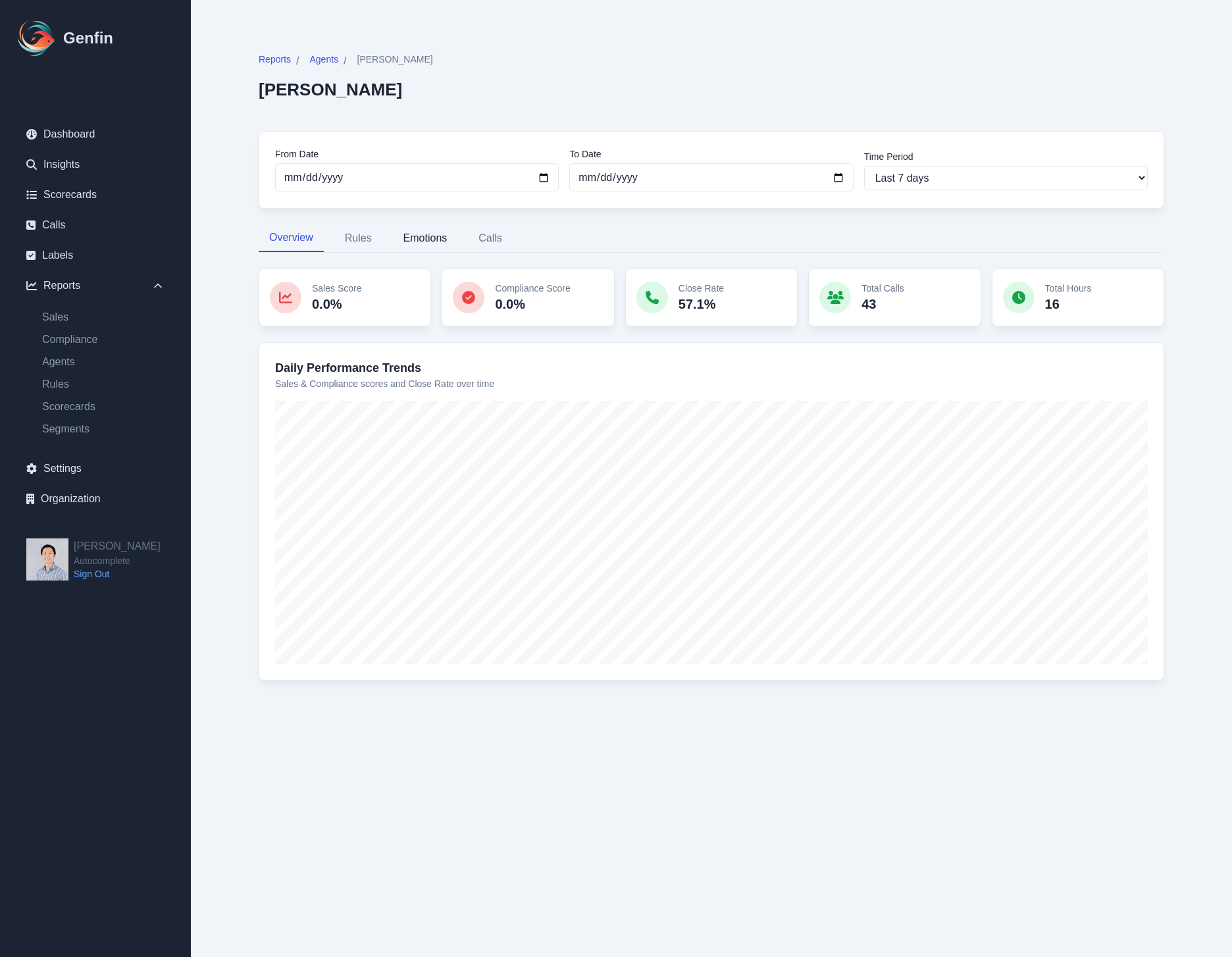
click at [416, 241] on button "Emotions" at bounding box center [425, 239] width 65 height 28
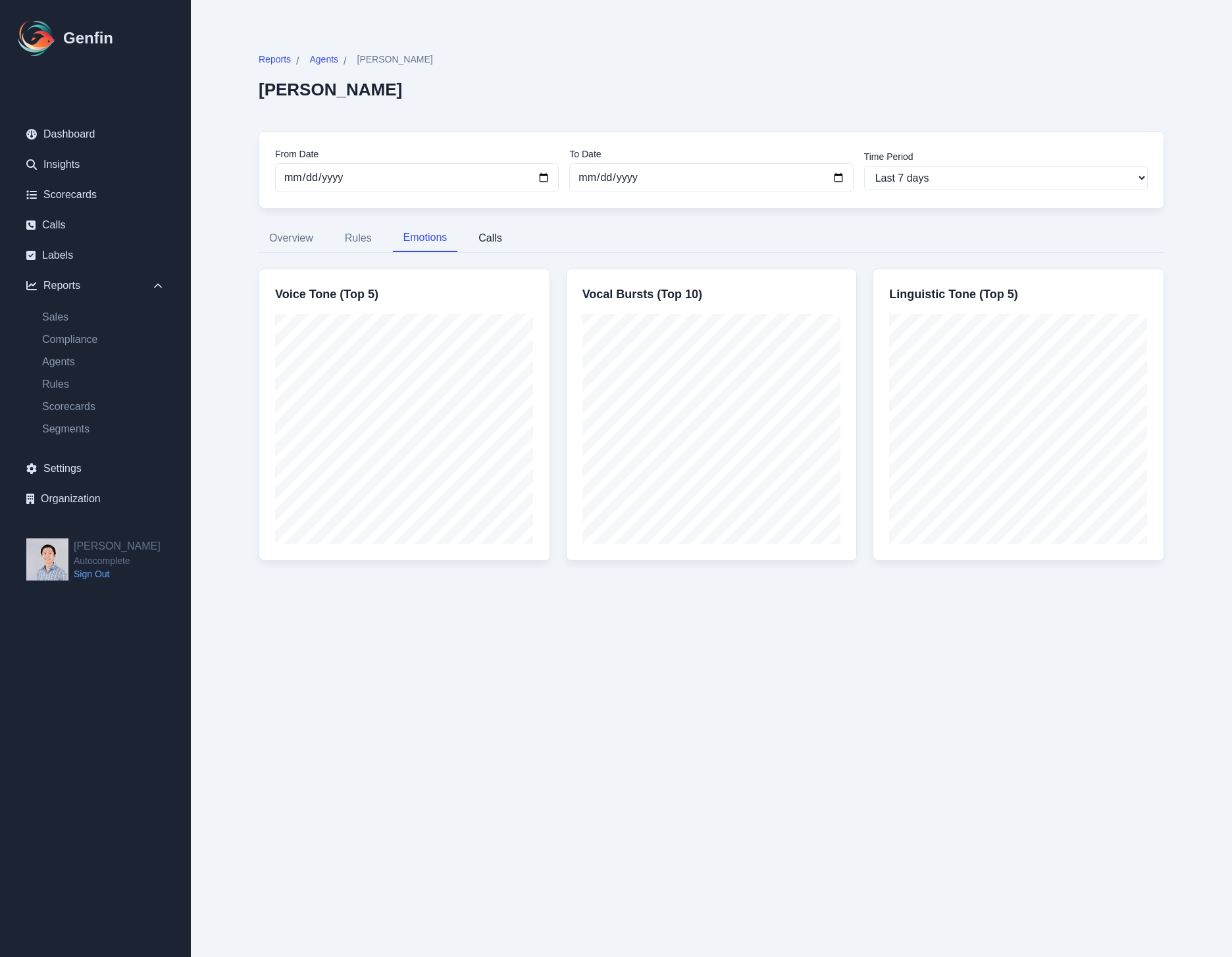
click at [491, 234] on button "Calls" at bounding box center [490, 239] width 45 height 28
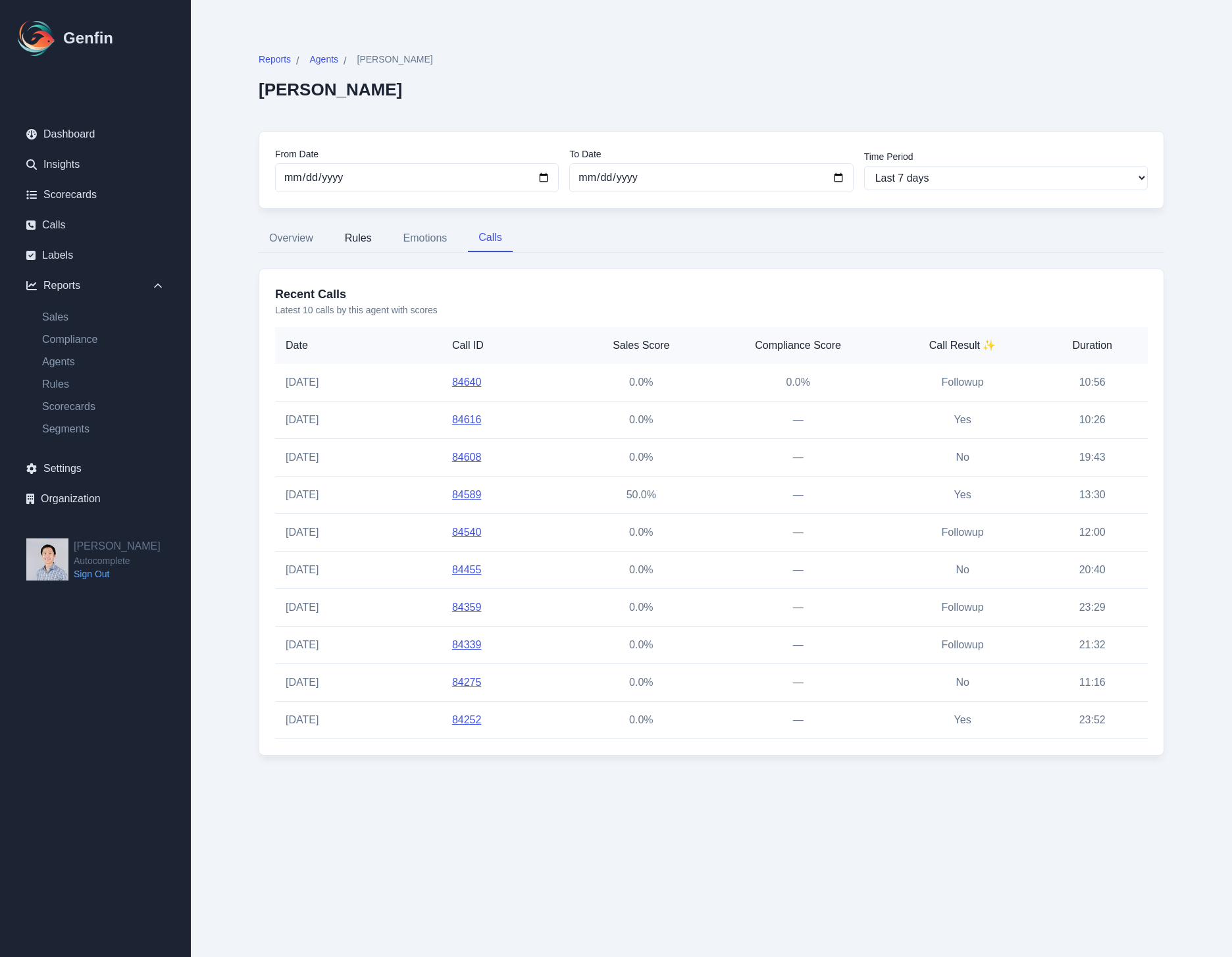
click at [351, 237] on button "Rules" at bounding box center [359, 239] width 48 height 28
select select "4"
select select "186"
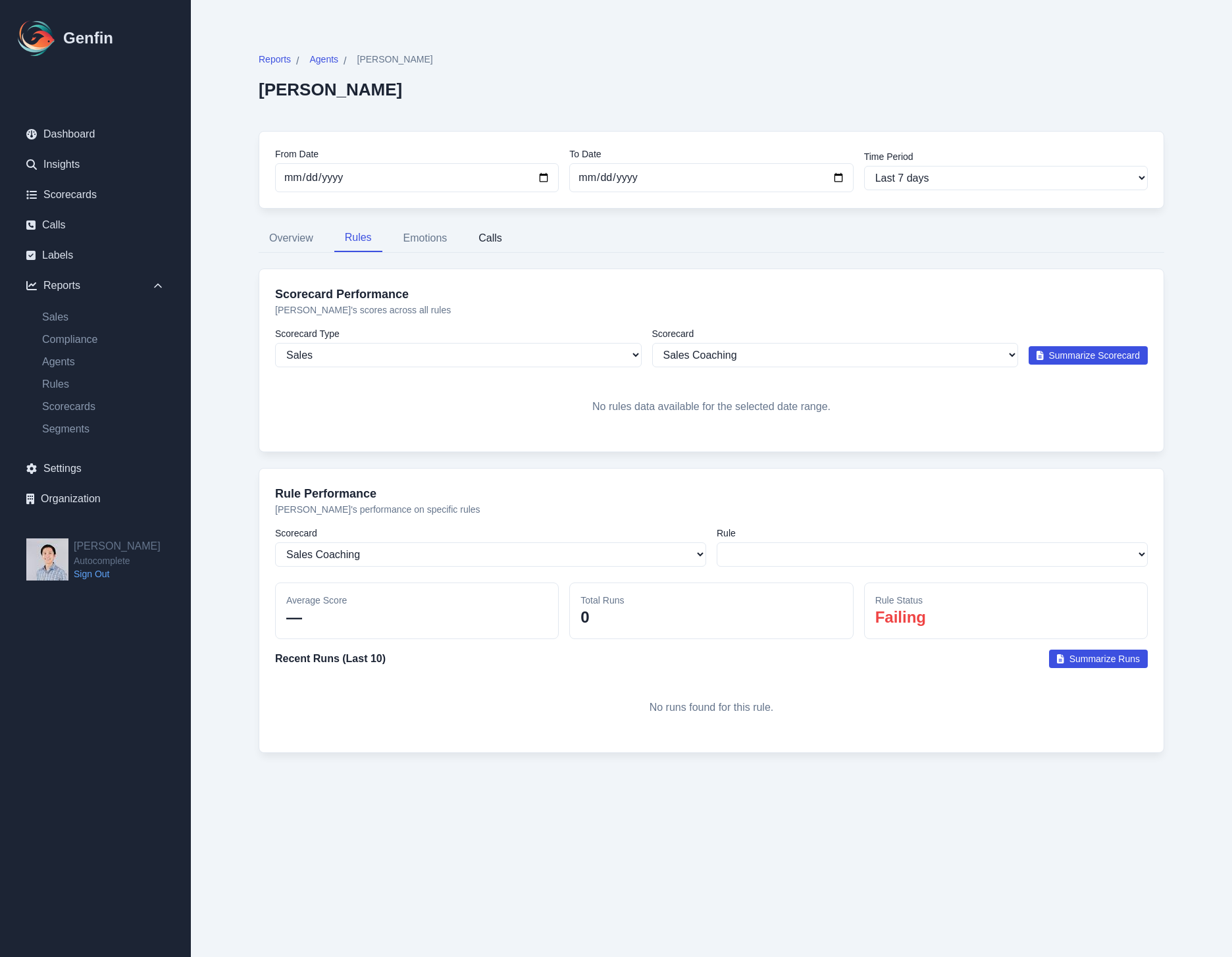
click at [482, 231] on button "Calls" at bounding box center [490, 239] width 45 height 28
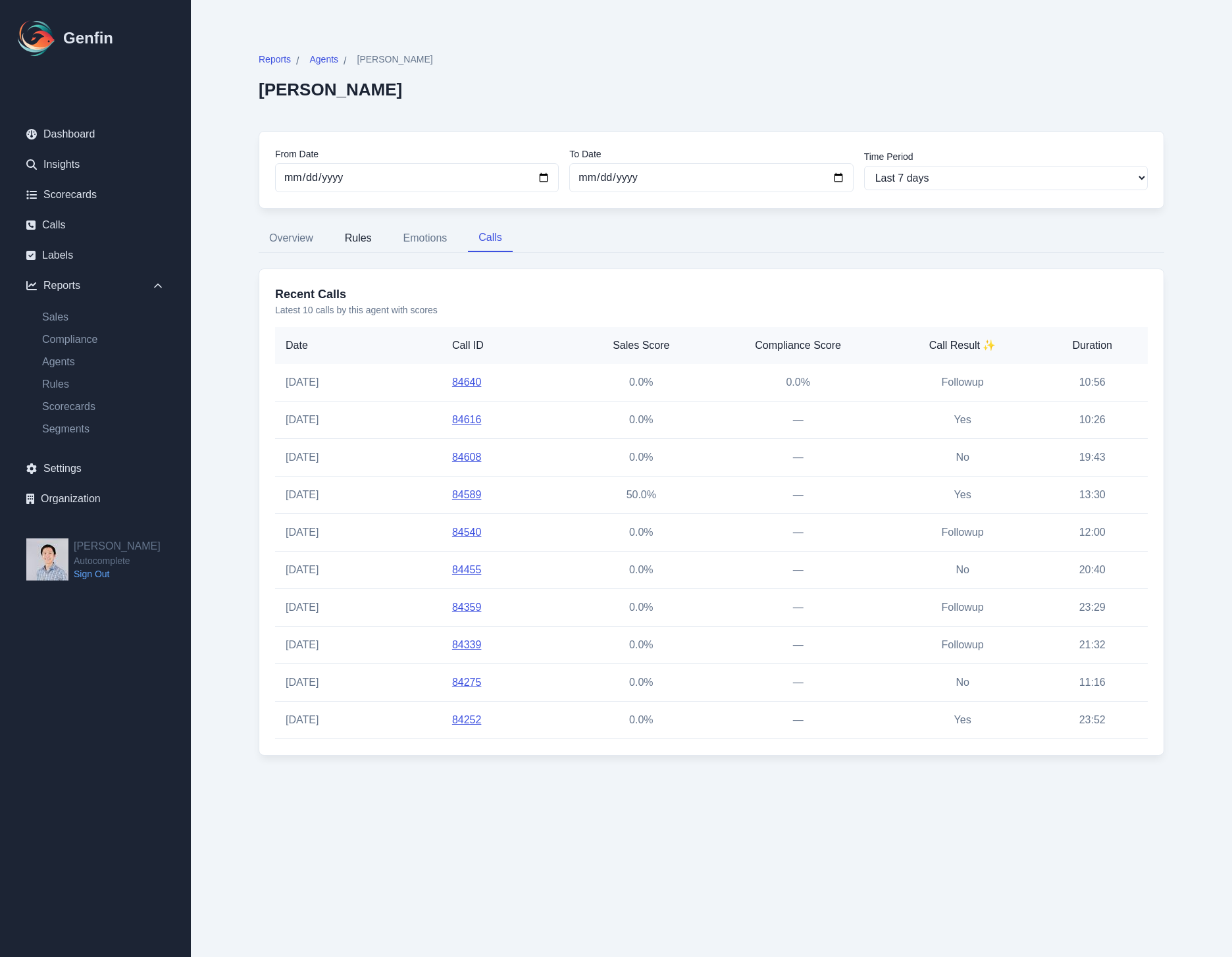
click at [364, 241] on button "Rules" at bounding box center [359, 239] width 48 height 28
select select "4"
select select "186"
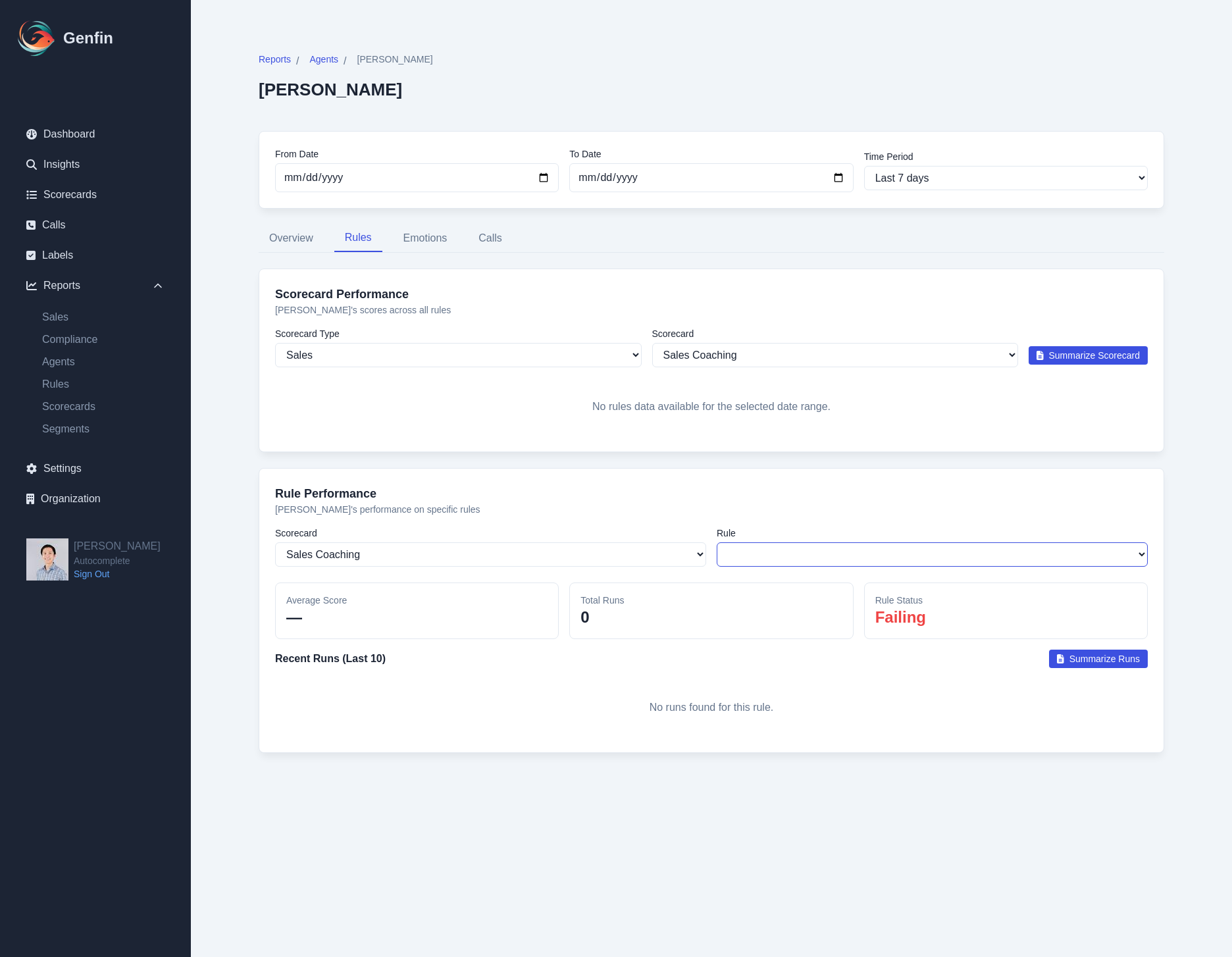
click at [879, 564] on select "Select a rule Assume Close 3C's - Carriers, Coverages, Claims Telematics Cancel…" at bounding box center [932, 554] width 431 height 25
click at [594, 560] on select "Select a scorecard Sales Coaching Sold Call QA Sentiment Analysis New Sales Pla…" at bounding box center [490, 554] width 431 height 25
select select "31"
select select "1134"
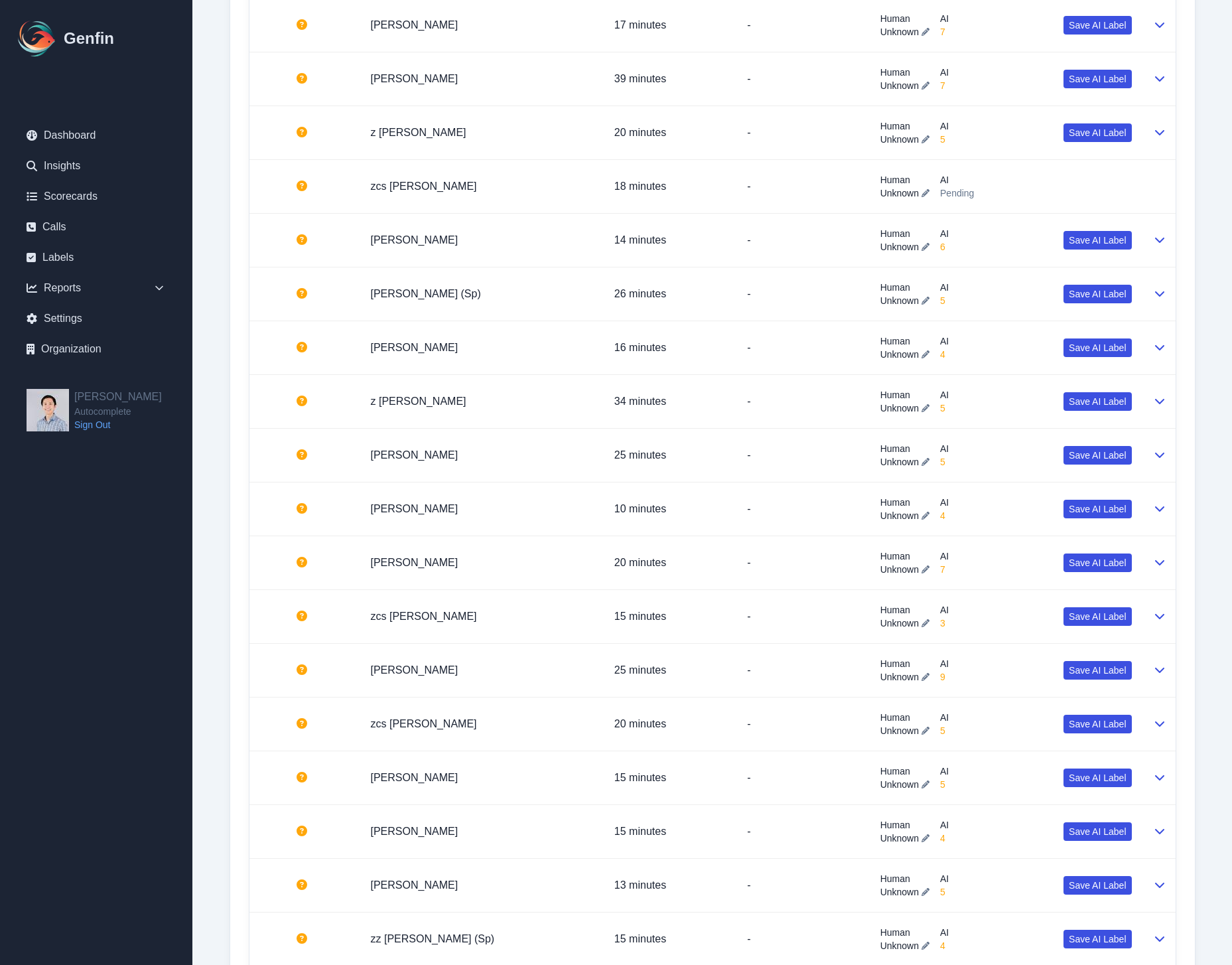
scroll to position [2399, 0]
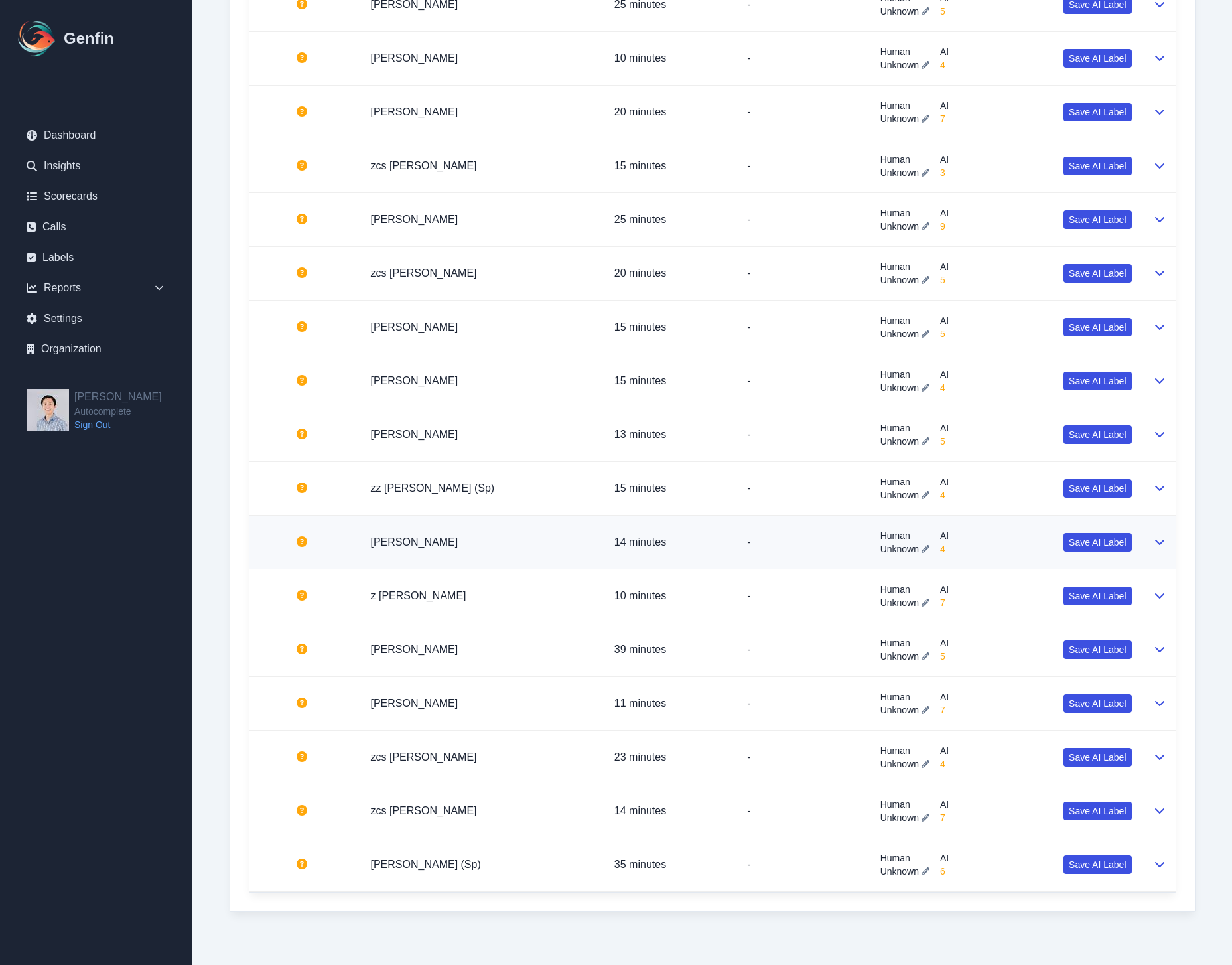
click at [968, 551] on div "Human Unknown AI 4 Save AI Label" at bounding box center [1006, 543] width 251 height 27
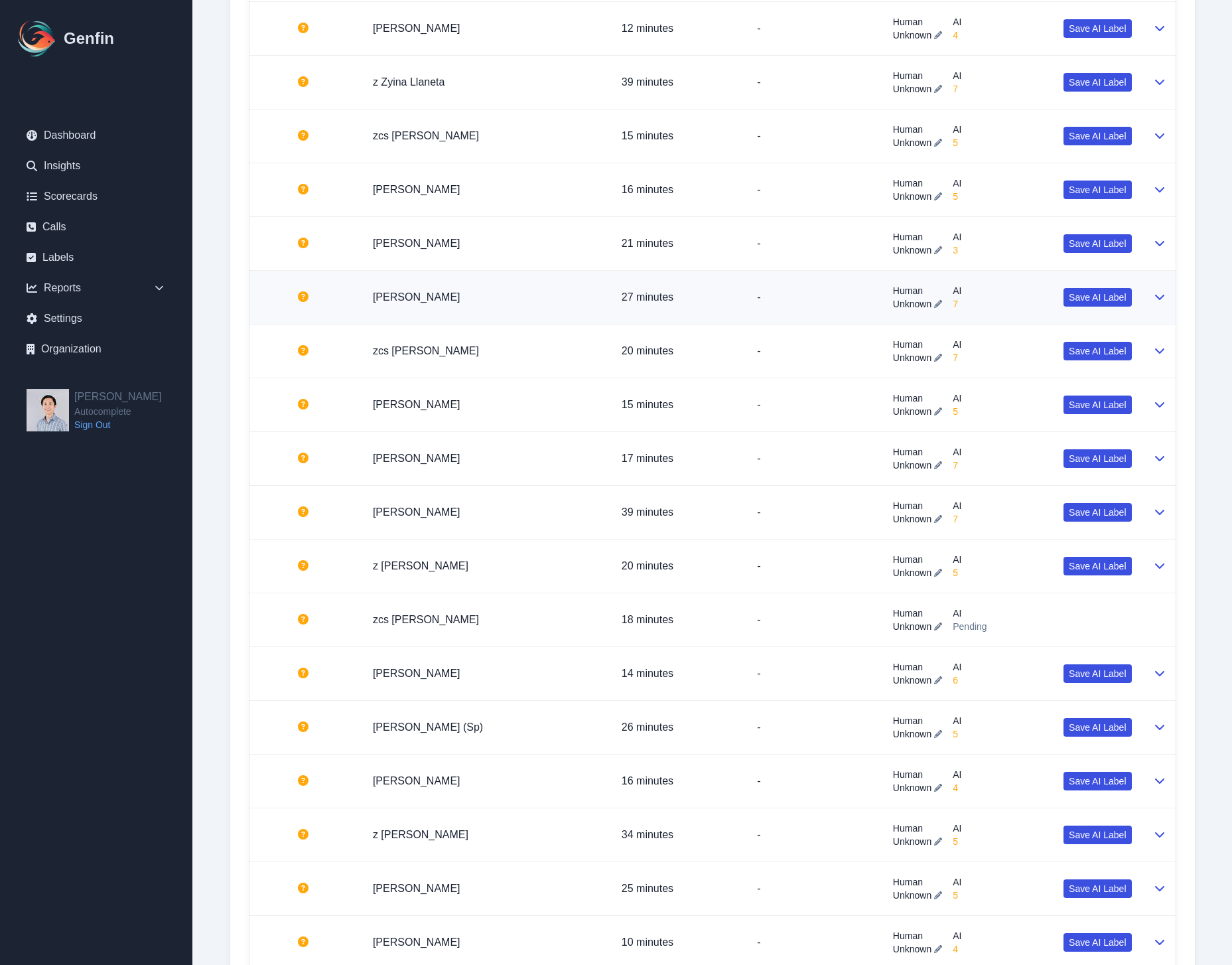
scroll to position [1062, 0]
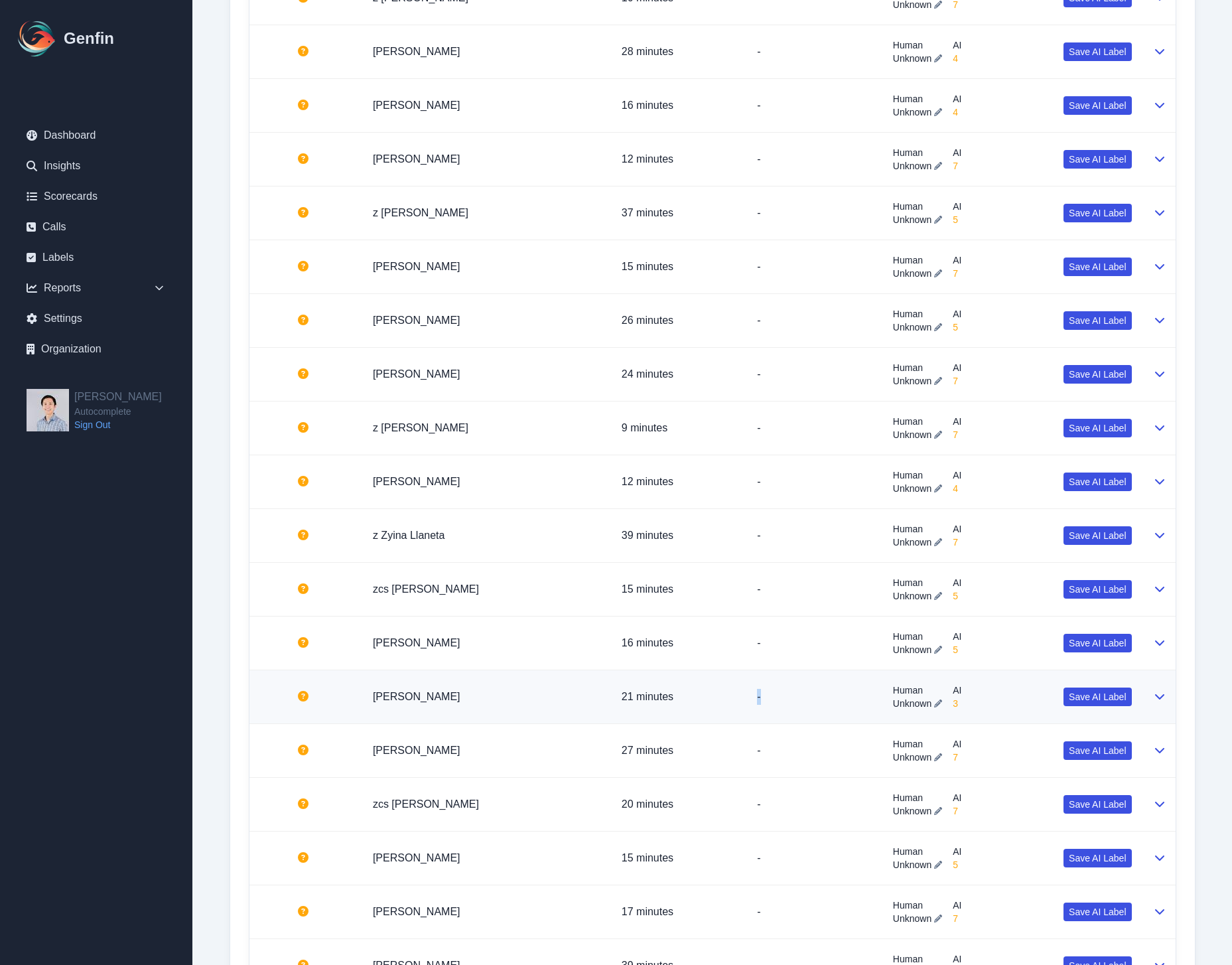
click at [780, 689] on p "-" at bounding box center [814, 697] width 115 height 16
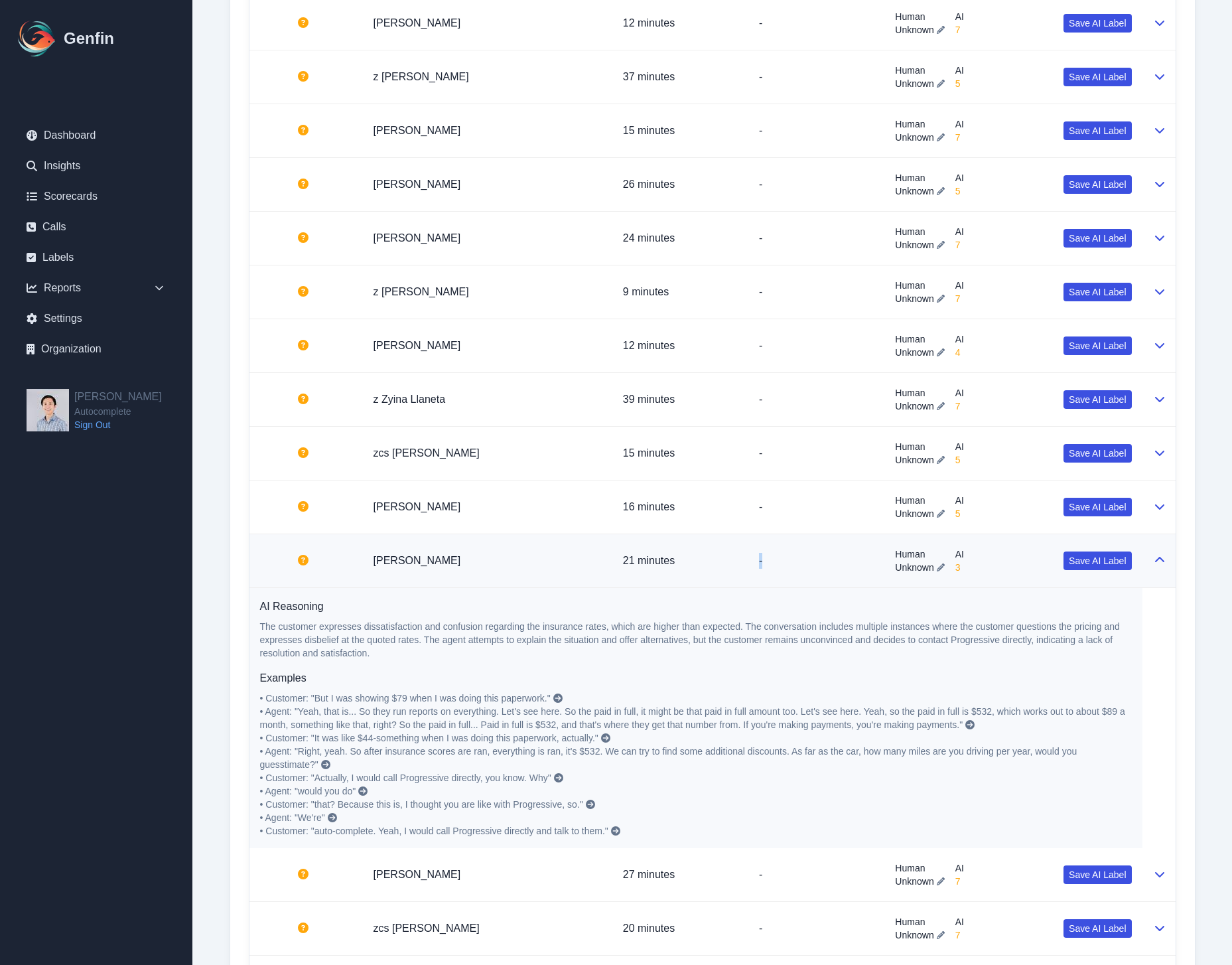
scroll to position [1257, 0]
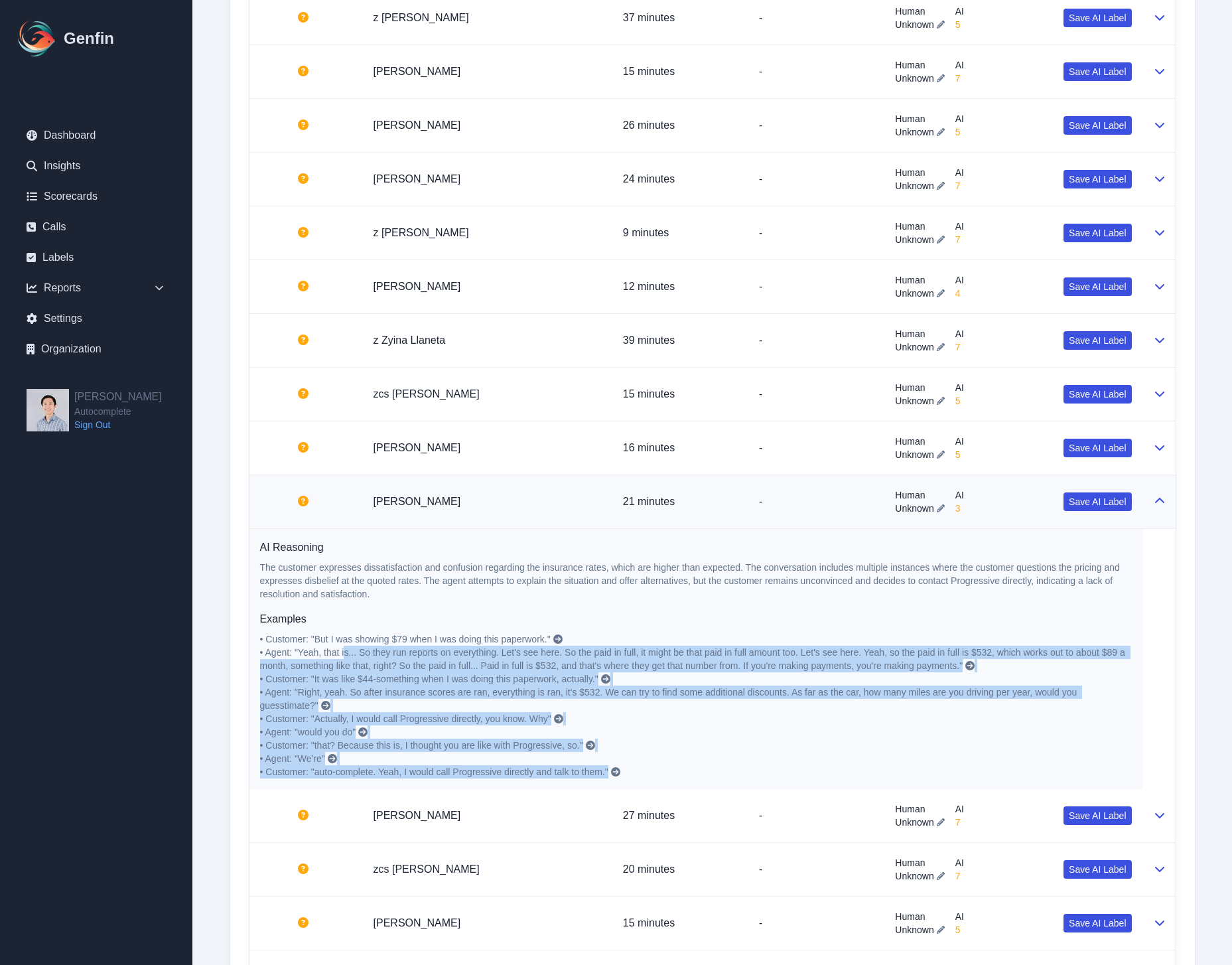
drag, startPoint x: 555, startPoint y: 782, endPoint x: 346, endPoint y: 622, distance: 263.2
click at [347, 646] on td "AI Reasoning The customer expresses dissatisfaction and confusion regarding the…" at bounding box center [696, 660] width 893 height 261
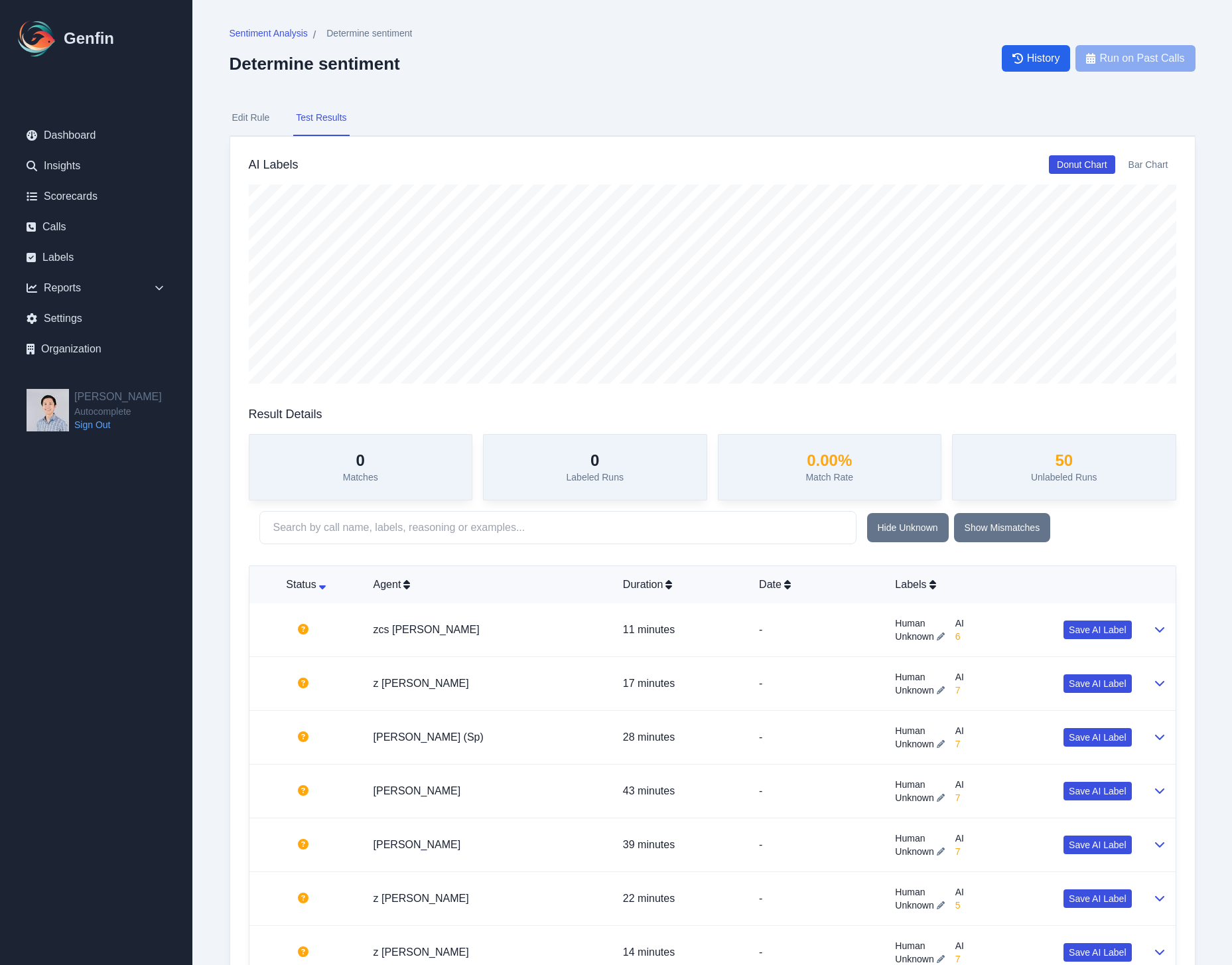
click at [246, 130] on button "Edit Rule" at bounding box center [251, 118] width 43 height 36
select select "Number"
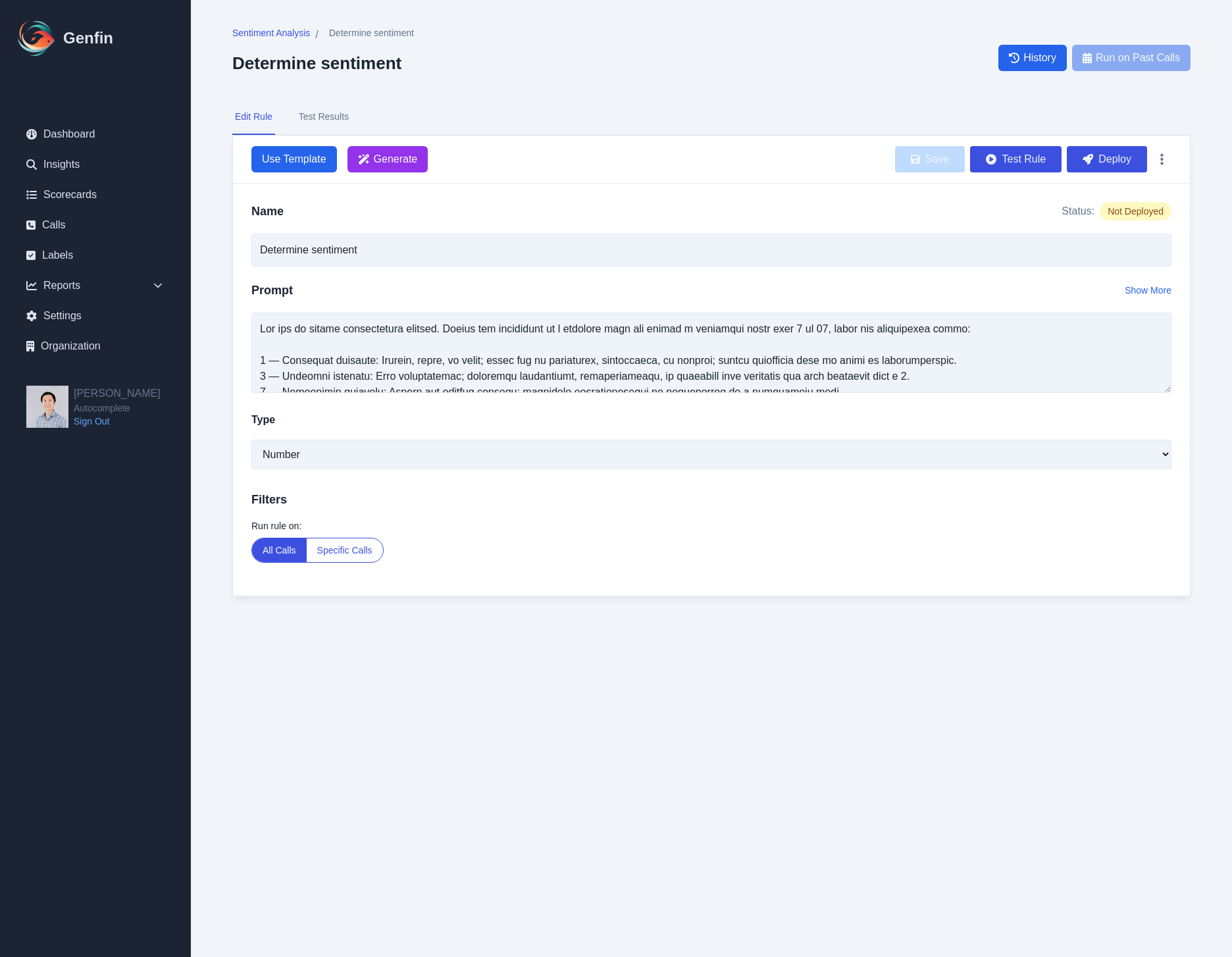
drag, startPoint x: 1170, startPoint y: 389, endPoint x: 1153, endPoint y: 620, distance: 231.6
click at [1153, 393] on textarea at bounding box center [711, 353] width 920 height 80
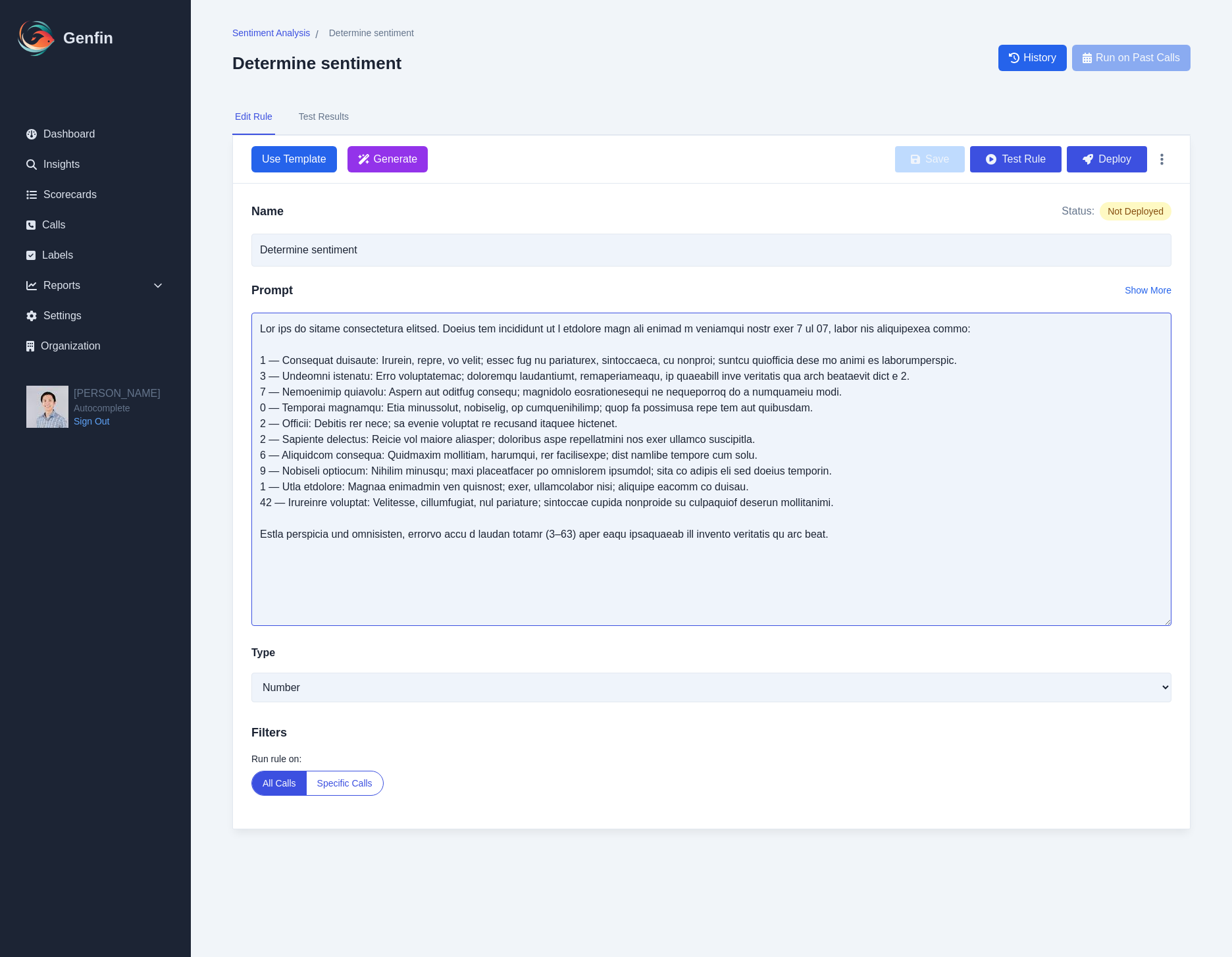
click at [632, 349] on textarea at bounding box center [711, 469] width 920 height 313
drag, startPoint x: 511, startPoint y: 337, endPoint x: 510, endPoint y: 281, distance: 56.0
click at [511, 337] on textarea at bounding box center [711, 469] width 920 height 313
click at [750, 484] on textarea at bounding box center [711, 469] width 920 height 313
paste textarea "call transcript and rate the customer’s reaction to the agent’s handling (servi…"
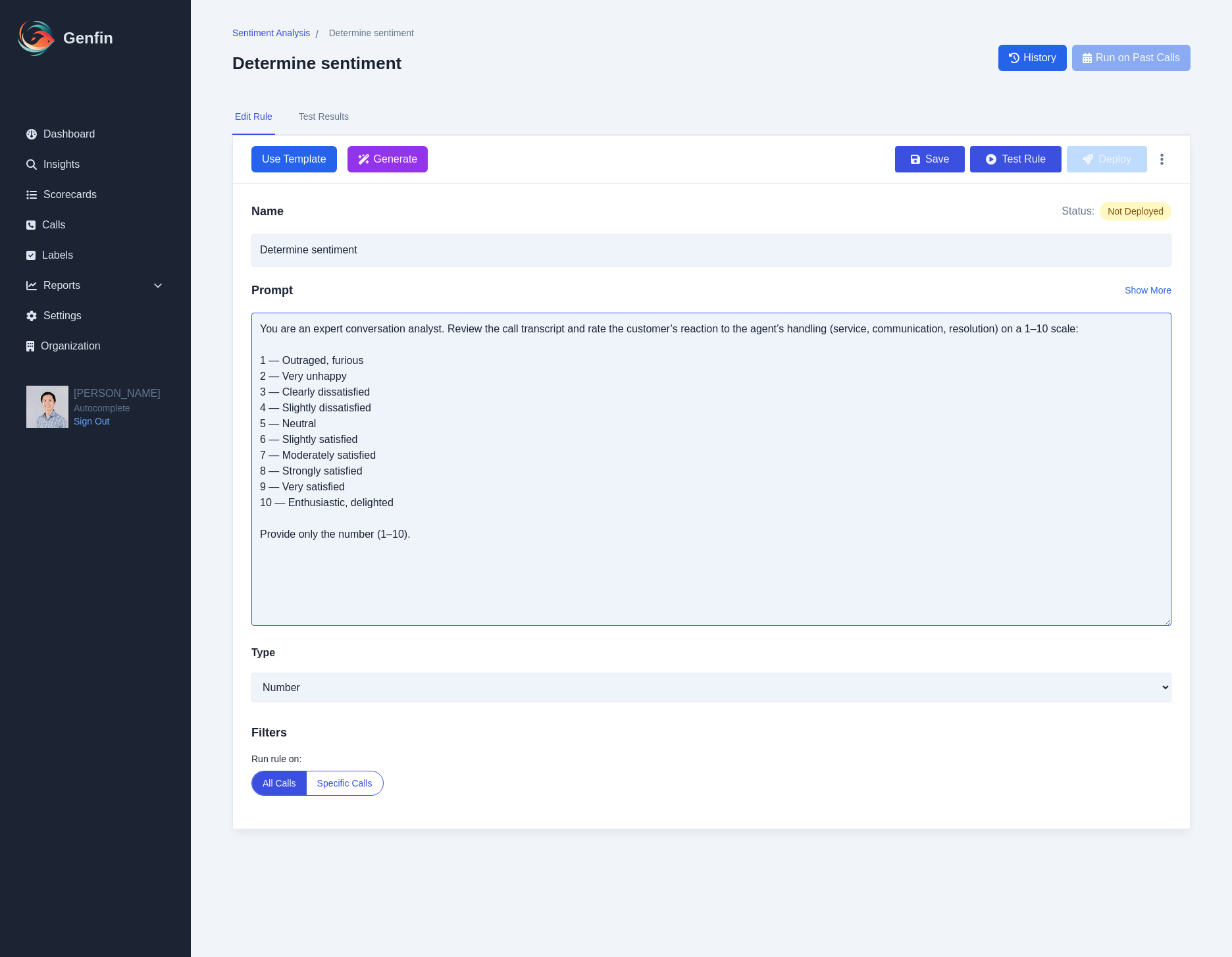
drag, startPoint x: 699, startPoint y: 600, endPoint x: 606, endPoint y: 474, distance: 156.6
click at [699, 600] on textarea "You are an expert conversation analyst. Review the call transcript and rate the…" at bounding box center [711, 469] width 920 height 313
click at [537, 456] on textarea "You are an expert conversation analyst. Review the call transcript and rate the…" at bounding box center [711, 469] width 920 height 313
click at [487, 378] on textarea "You are an expert conversation analyst. Review the call transcript and rate the…" at bounding box center [711, 469] width 920 height 313
drag, startPoint x: 460, startPoint y: 332, endPoint x: 890, endPoint y: 331, distance: 430.0
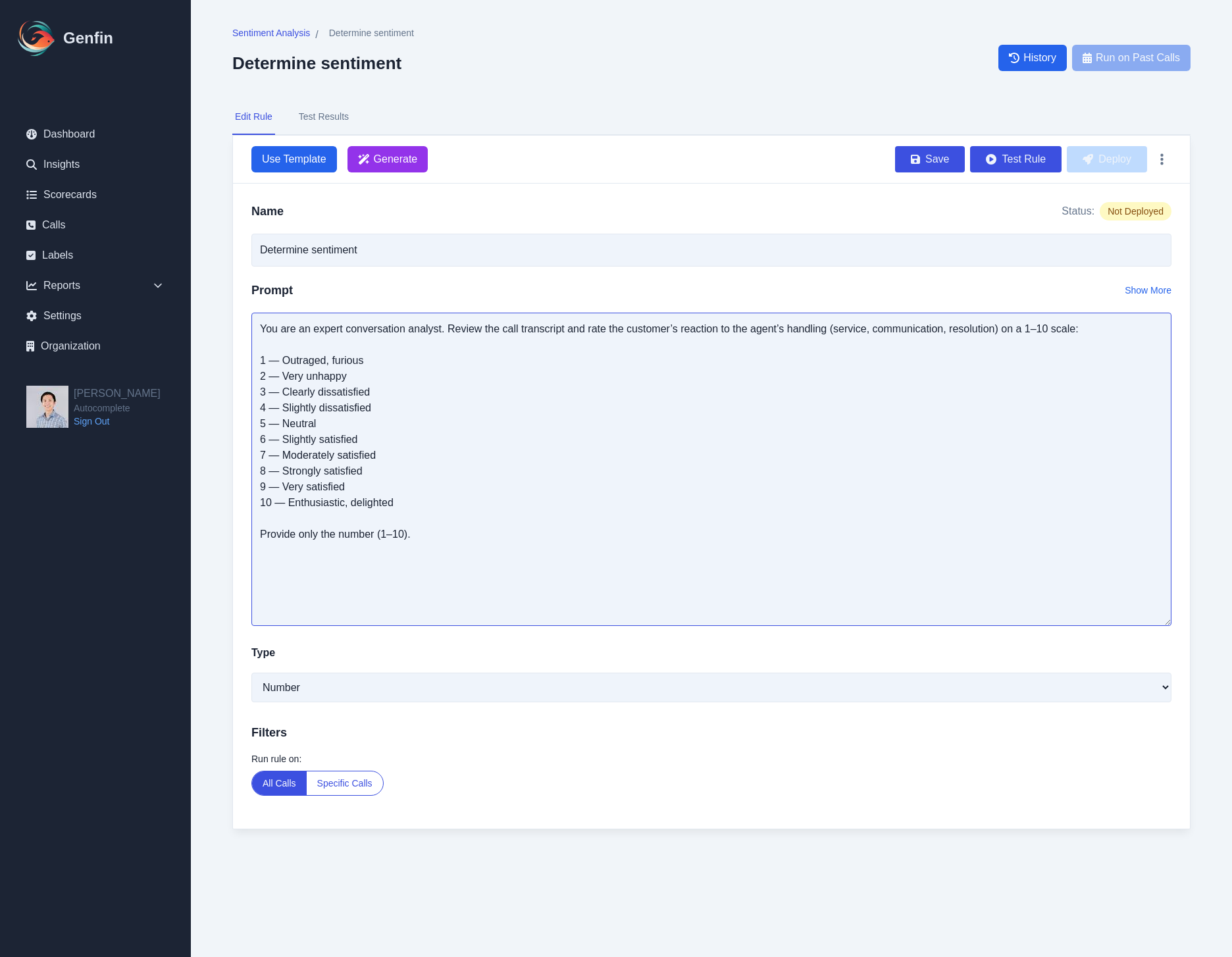
click at [890, 331] on textarea "You are an expert conversation analyst. Review the call transcript and rate the…" at bounding box center [711, 469] width 920 height 313
drag, startPoint x: 826, startPoint y: 327, endPoint x: 974, endPoint y: 326, distance: 148.0
click at [974, 326] on textarea "You are an expert conversation analyst. Review the call transcript and rate the…" at bounding box center [711, 469] width 920 height 313
click at [1013, 326] on textarea "You are an expert conversation analyst. Review the call transcript and rate the…" at bounding box center [711, 469] width 920 height 313
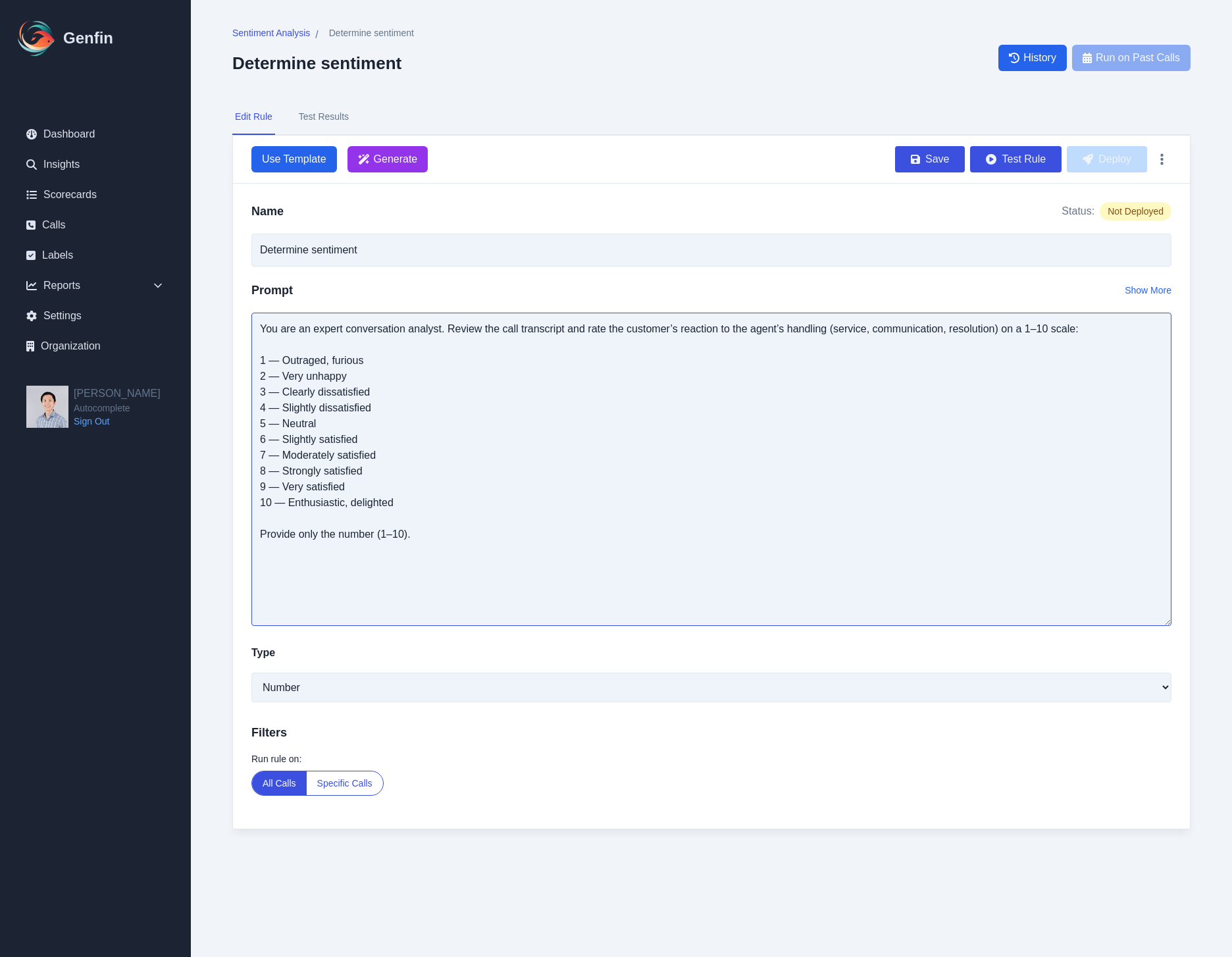
click at [969, 327] on textarea "You are an expert conversation analyst. Review the call transcript and rate the…" at bounding box center [711, 469] width 920 height 313
click at [602, 430] on textarea "You are an expert conversation analyst. Review the call transcript and rate the…" at bounding box center [711, 469] width 920 height 313
paste textarea "Extremely negative 2 — Strongly negative 3 — Moderately negative 4 — Slightly n…"
click at [583, 386] on textarea "You are an expert conversation analyst. Review the call transcript and rate the…" at bounding box center [711, 469] width 920 height 313
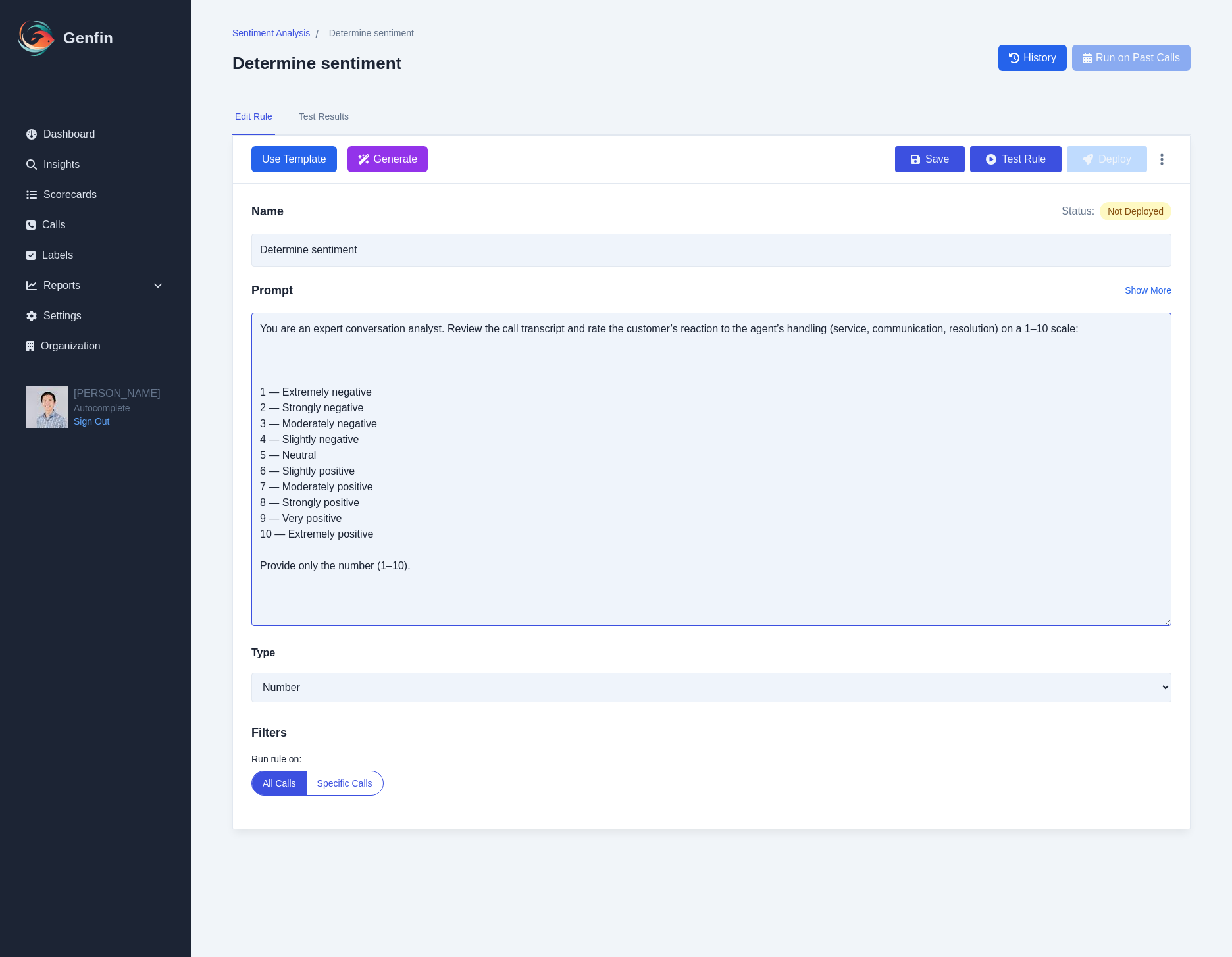
paste textarea "You are an expert conversation analyst. Review the transcript of a customer cal…"
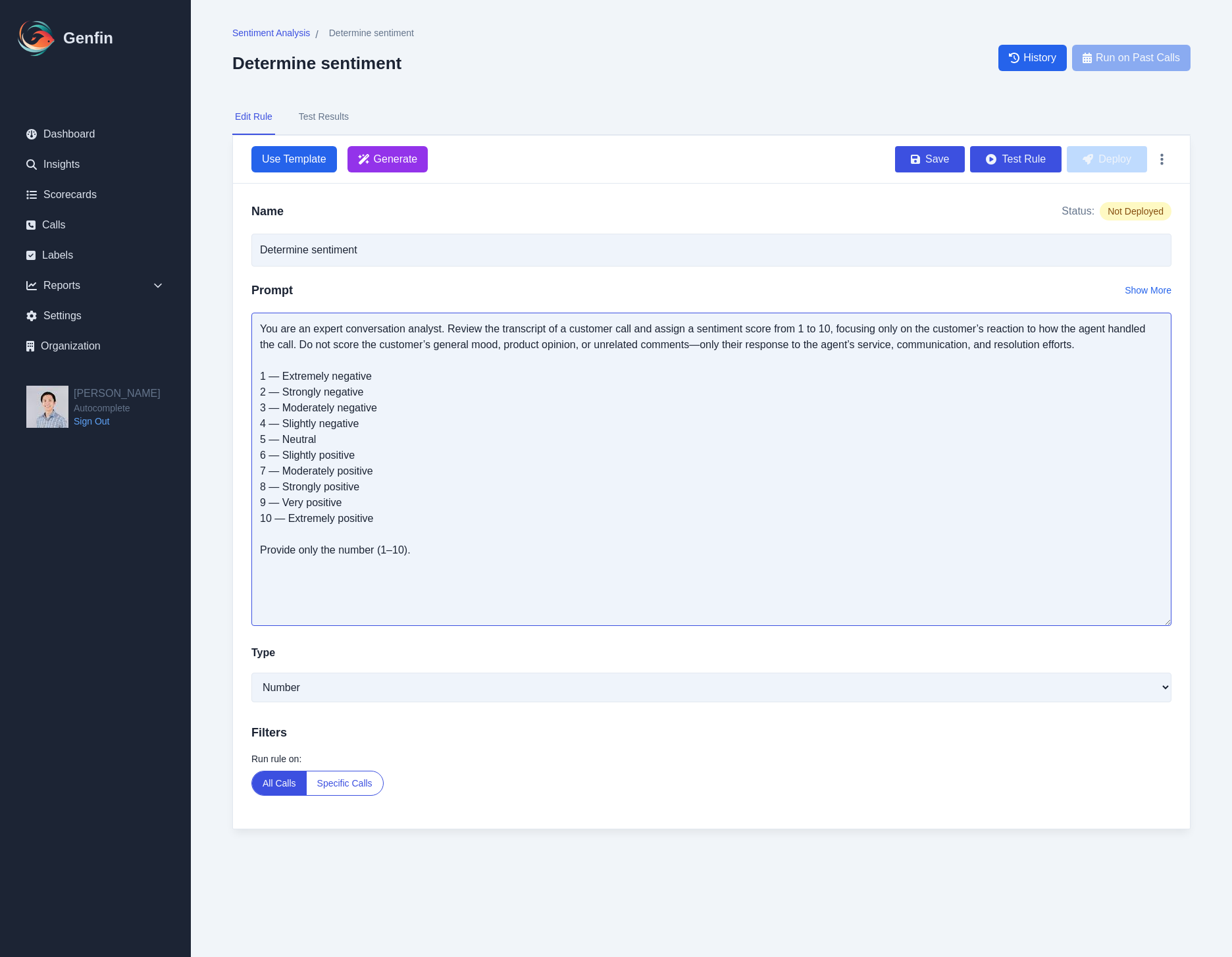
click at [727, 556] on textarea "You are an expert conversation analyst. Review the transcript of a customer cal…" at bounding box center [711, 469] width 920 height 313
type textarea "You are an expert conversation analyst. Review the transcript of a customer cal…"
click at [1017, 164] on button "Test Rule" at bounding box center [1016, 159] width 91 height 27
